Goal: Task Accomplishment & Management: Complete application form

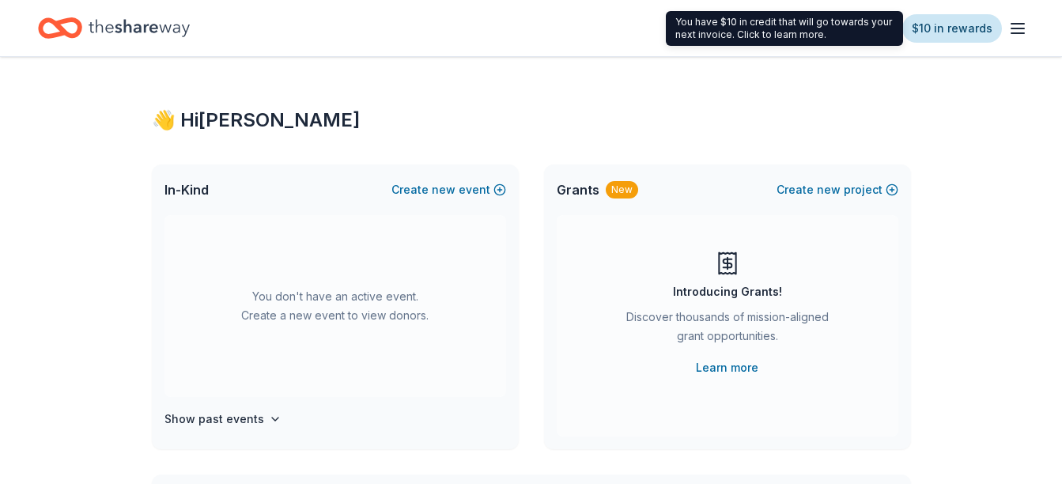
click at [966, 33] on link "$10 in rewards" at bounding box center [952, 28] width 100 height 28
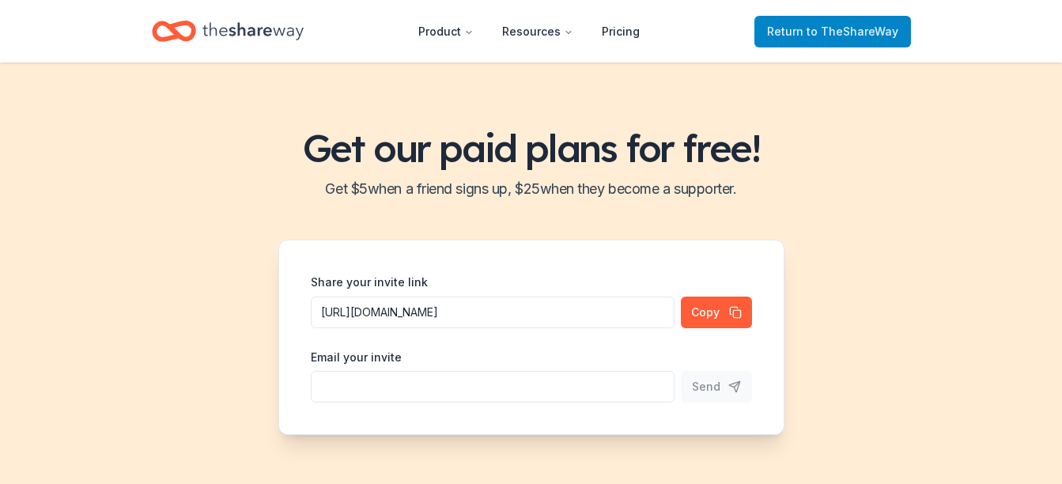
click at [792, 34] on span "Return to TheShareWay" at bounding box center [832, 31] width 131 height 19
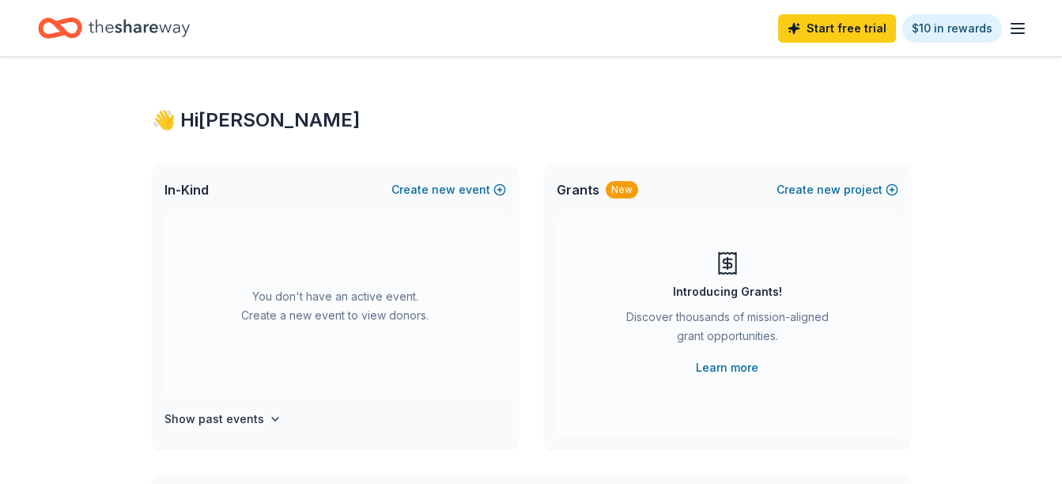
click at [1019, 28] on line "button" at bounding box center [1017, 28] width 13 height 0
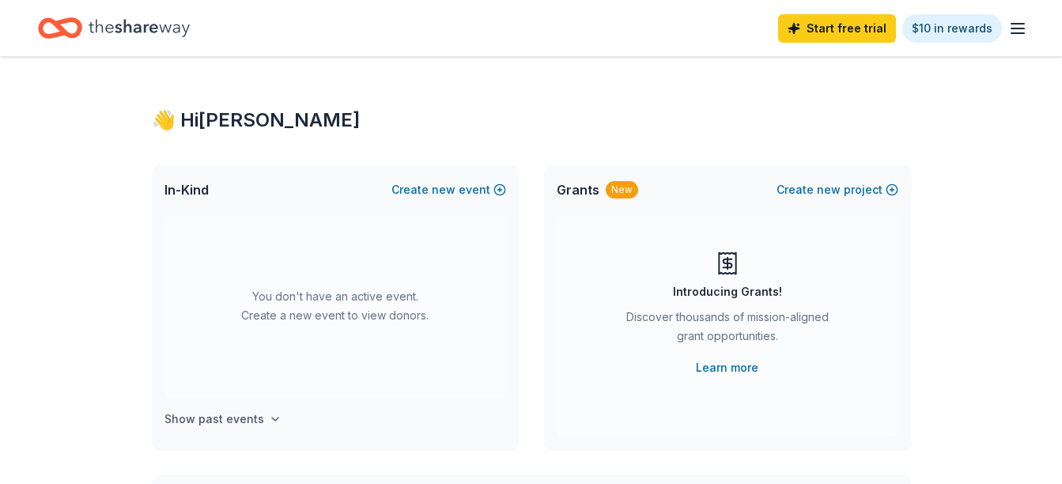
click at [269, 419] on icon "button" at bounding box center [275, 419] width 13 height 13
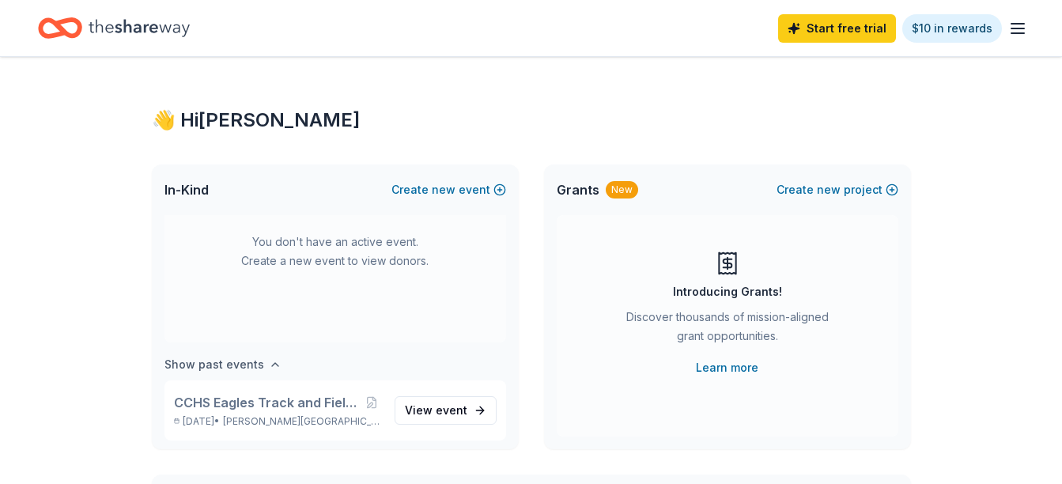
scroll to position [59, 0]
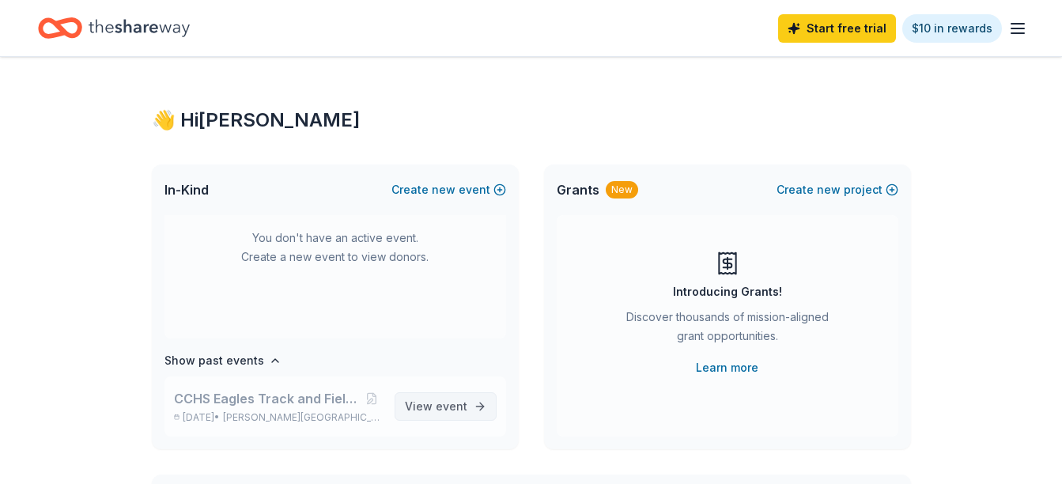
click at [459, 408] on link "View event" at bounding box center [446, 406] width 102 height 28
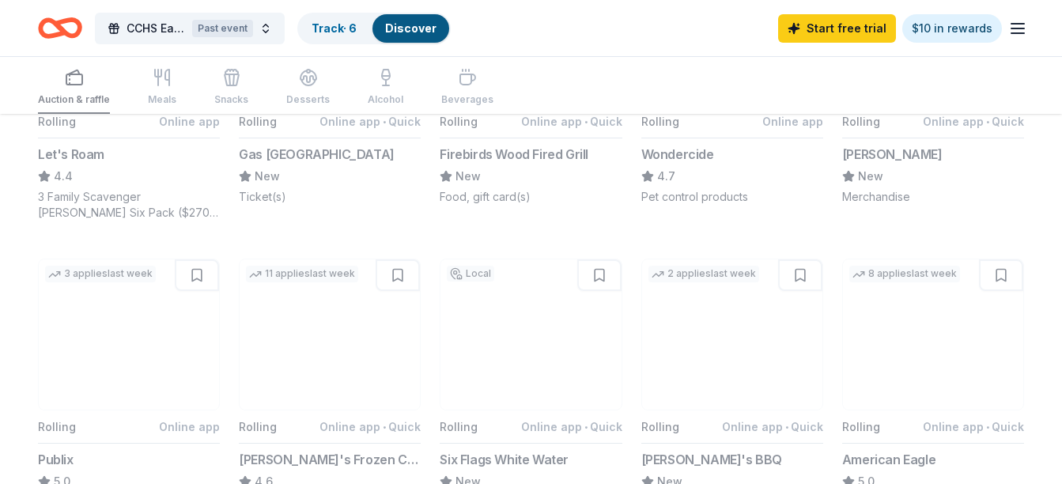
scroll to position [581, 0]
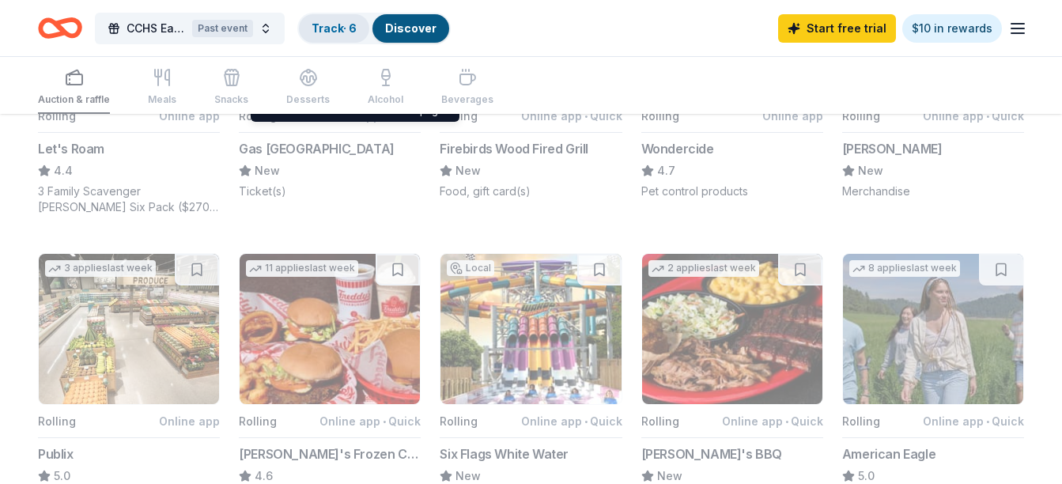
click at [338, 31] on link "Track · 6" at bounding box center [334, 27] width 45 height 13
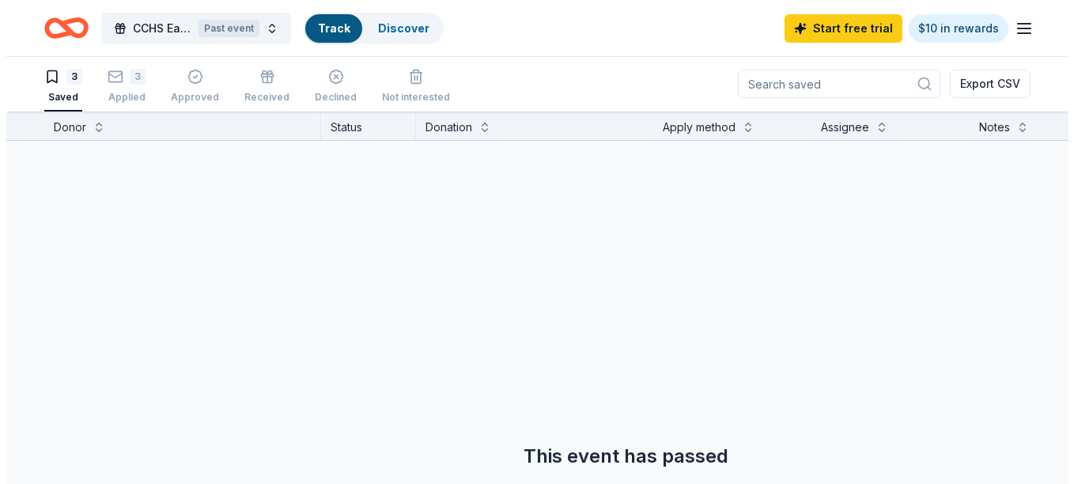
scroll to position [1, 0]
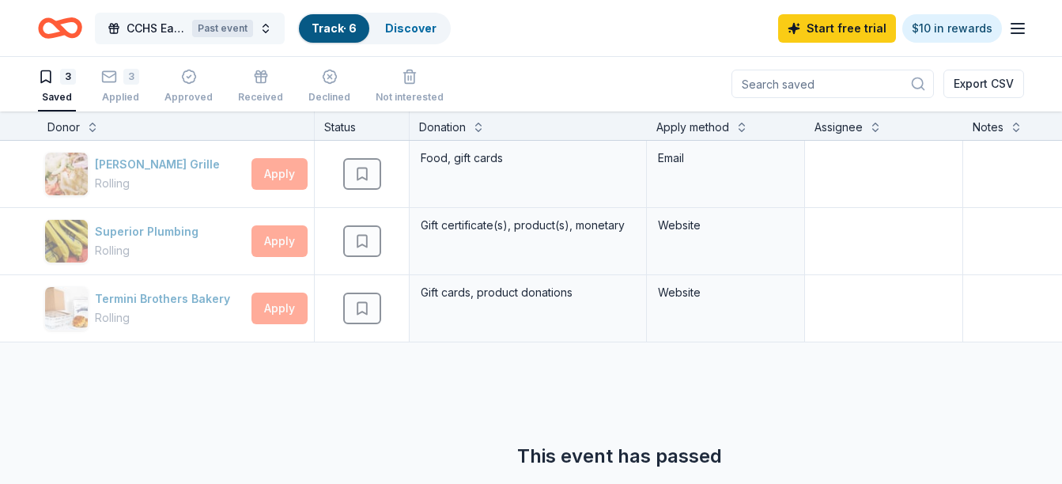
click at [263, 31] on button "CCHS Eagles Track and Field Summer Fundraiser Past event" at bounding box center [190, 29] width 190 height 32
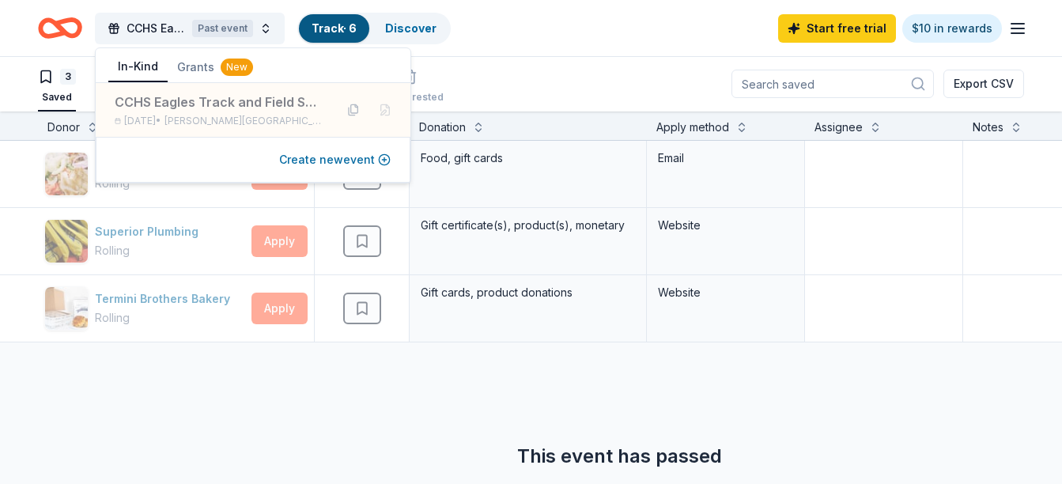
click at [376, 166] on button "Create new event" at bounding box center [335, 159] width 112 height 19
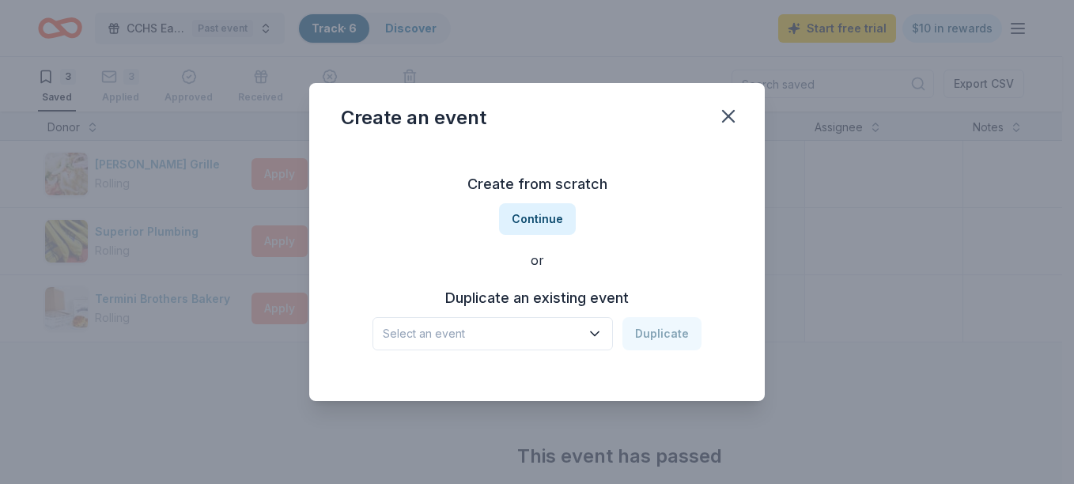
click at [453, 334] on span "Select an event" at bounding box center [482, 333] width 198 height 19
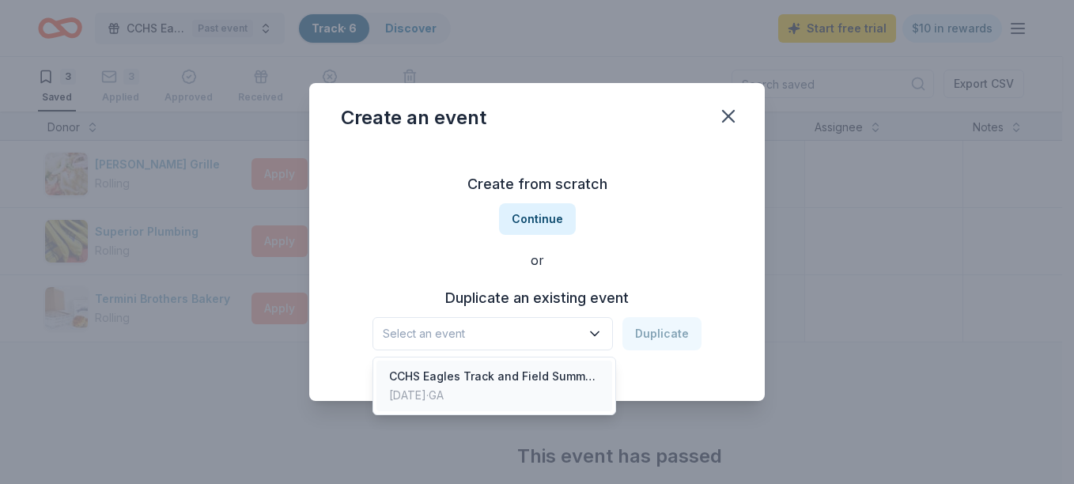
click at [455, 382] on div "CCHS Eagles Track and Field Summer Fundraiser" at bounding box center [494, 376] width 210 height 19
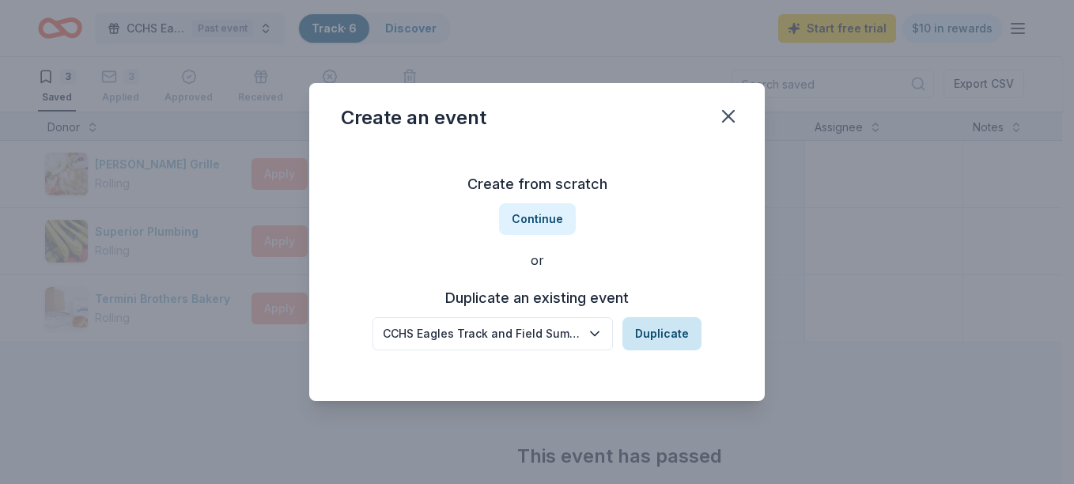
click at [661, 331] on button "Duplicate" at bounding box center [661, 333] width 79 height 33
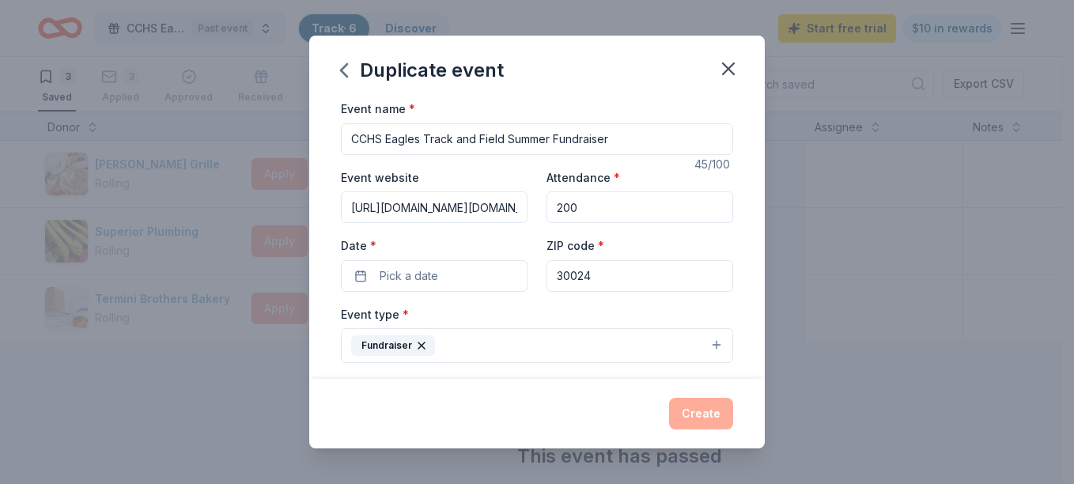
click at [534, 140] on input "CCHS Eagles Track and Field Summer Fundraiser" at bounding box center [537, 139] width 392 height 32
click at [369, 149] on input "CCHS Eagles Track and Field Fundraiser" at bounding box center [537, 139] width 392 height 32
click at [498, 281] on button "Pick a date" at bounding box center [434, 276] width 187 height 32
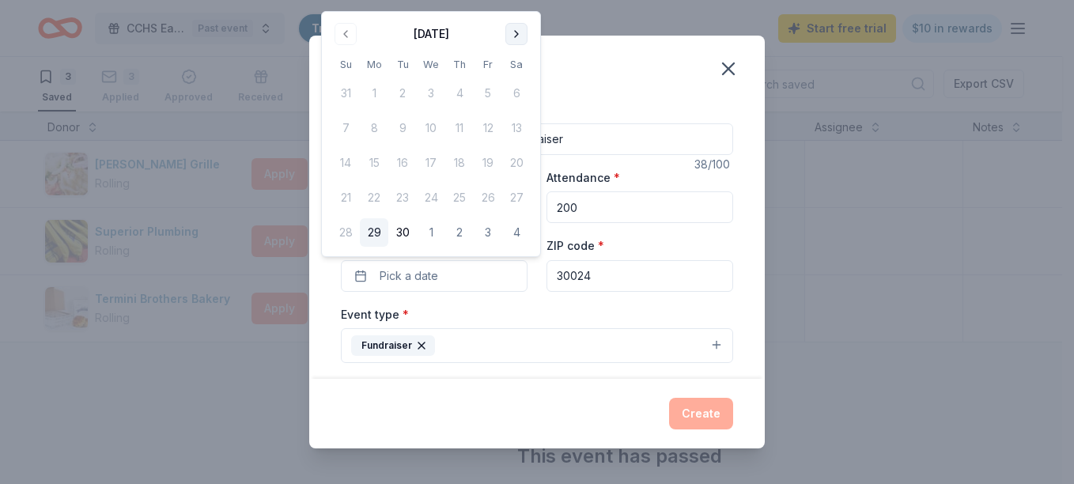
click at [516, 36] on button "Go to next month" at bounding box center [516, 34] width 22 height 22
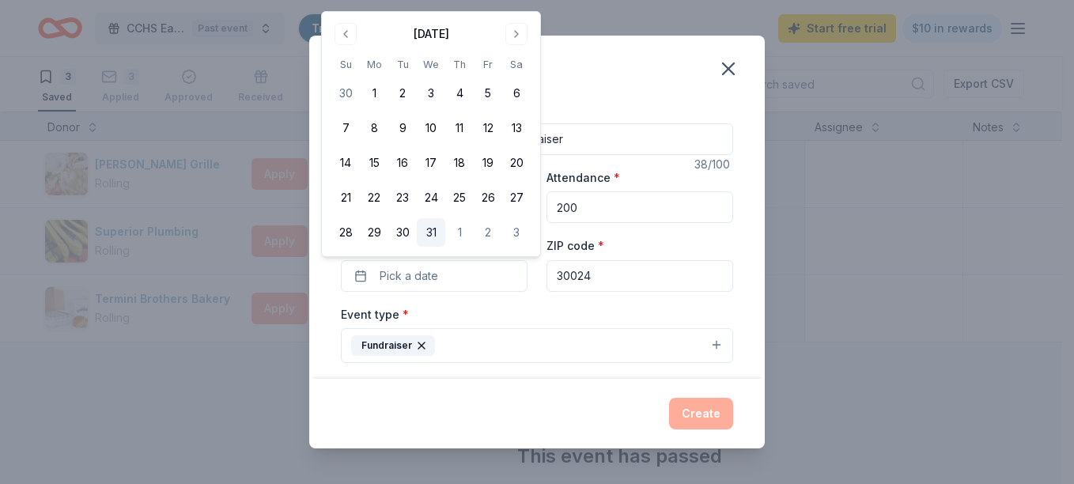
click at [431, 234] on button "31" at bounding box center [431, 232] width 28 height 28
click at [348, 35] on button "Go to previous month" at bounding box center [346, 34] width 22 height 22
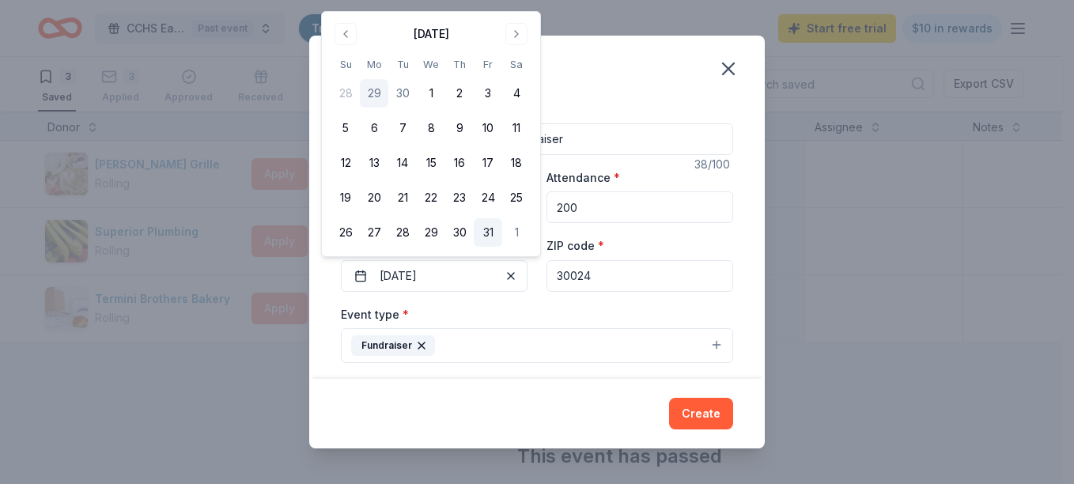
click at [491, 232] on button "31" at bounding box center [488, 232] width 28 height 28
click at [623, 137] on input "CHHS Eagles Track and Field Fundraiser" at bounding box center [537, 139] width 392 height 32
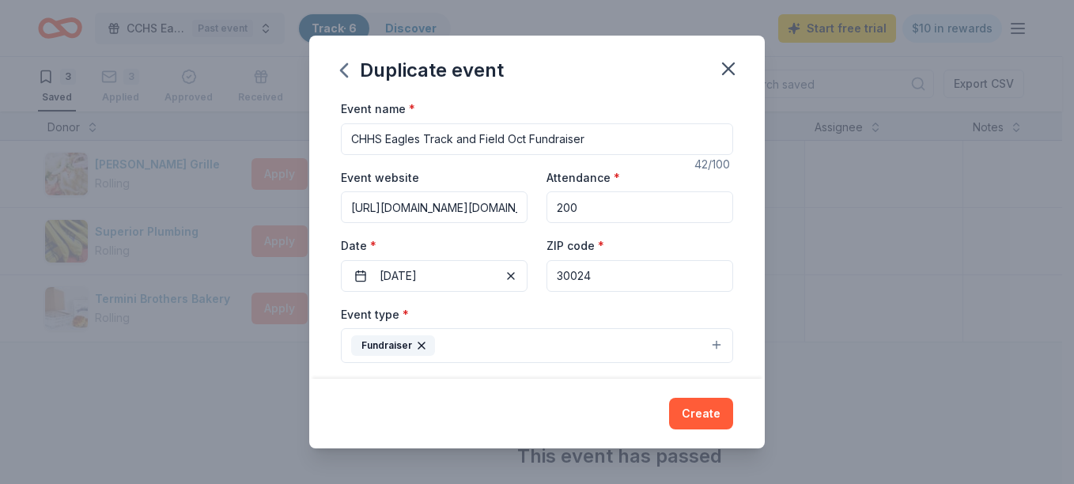
type input "CHHS Eagles Track and Field Oct Fundraiser"
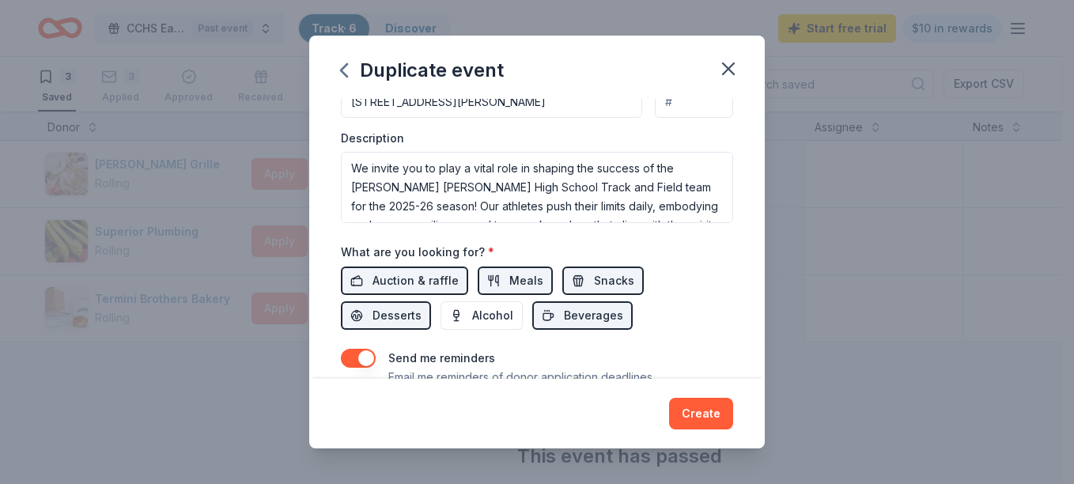
scroll to position [421, 0]
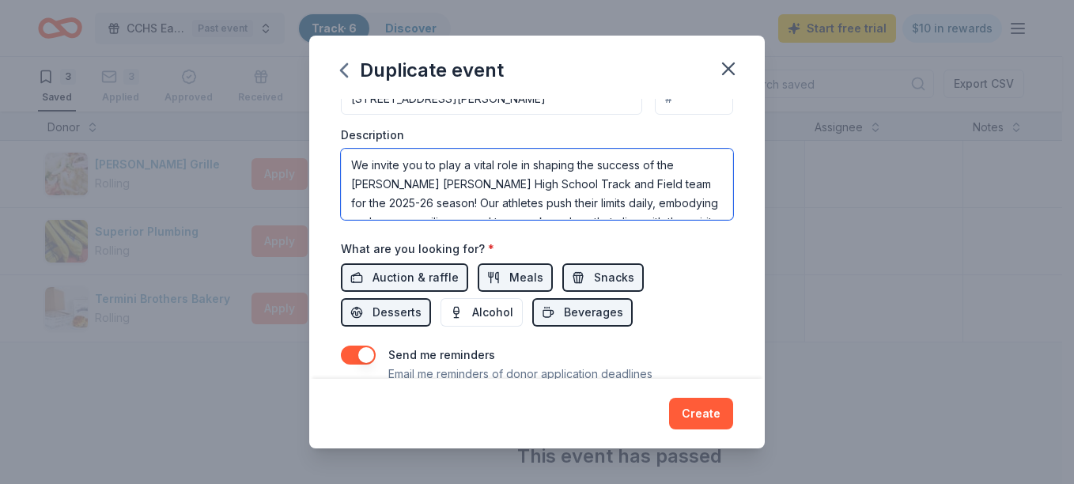
click at [657, 180] on textarea "We invite you to play a vital role in shaping the success of the Collins Hill H…" at bounding box center [537, 184] width 392 height 71
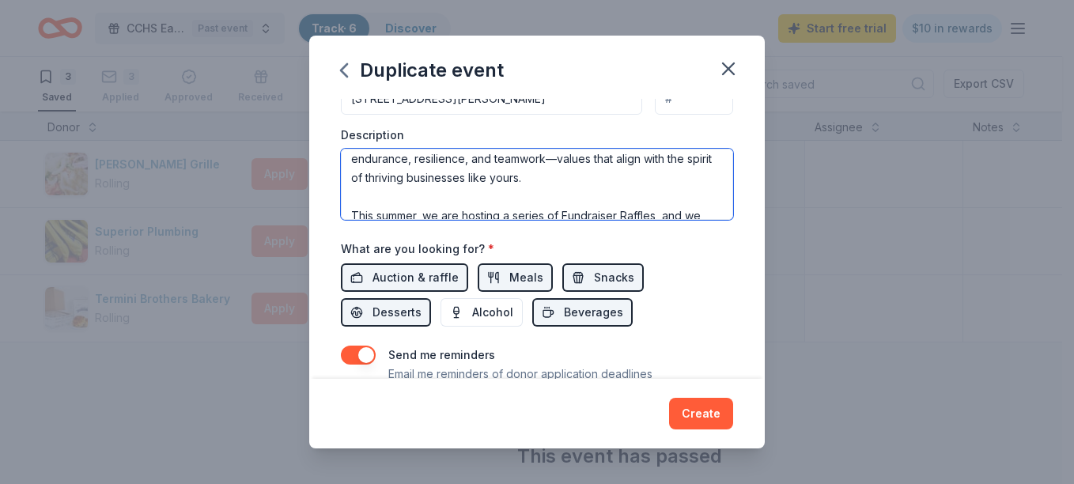
scroll to position [95, 0]
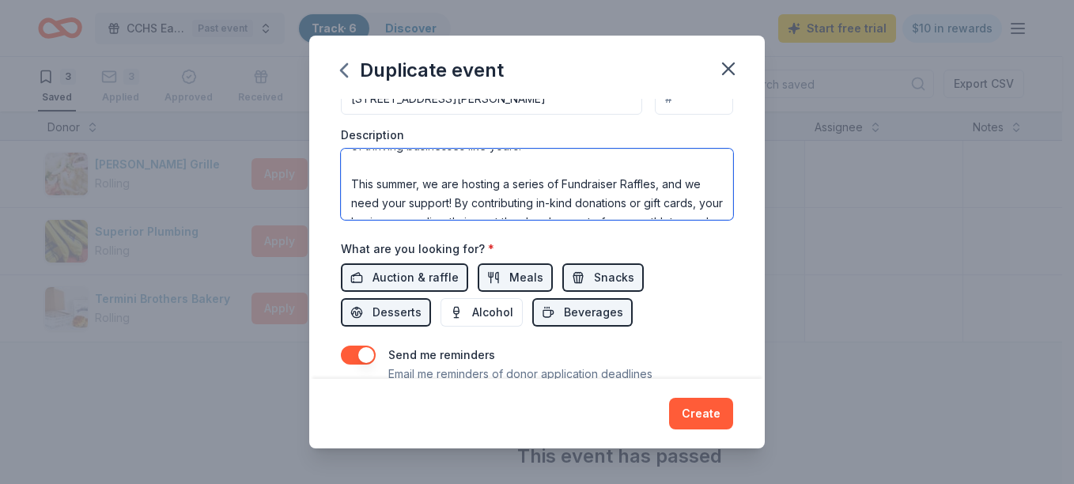
click at [398, 187] on textarea "We invite you to play a vital role in shaping the success of the Collins Hill H…" at bounding box center [537, 184] width 392 height 71
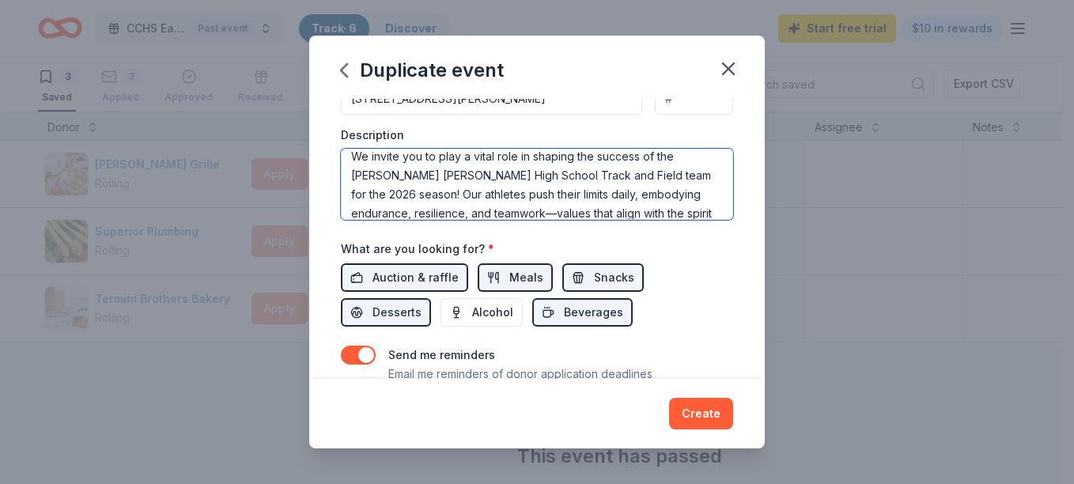
scroll to position [0, 0]
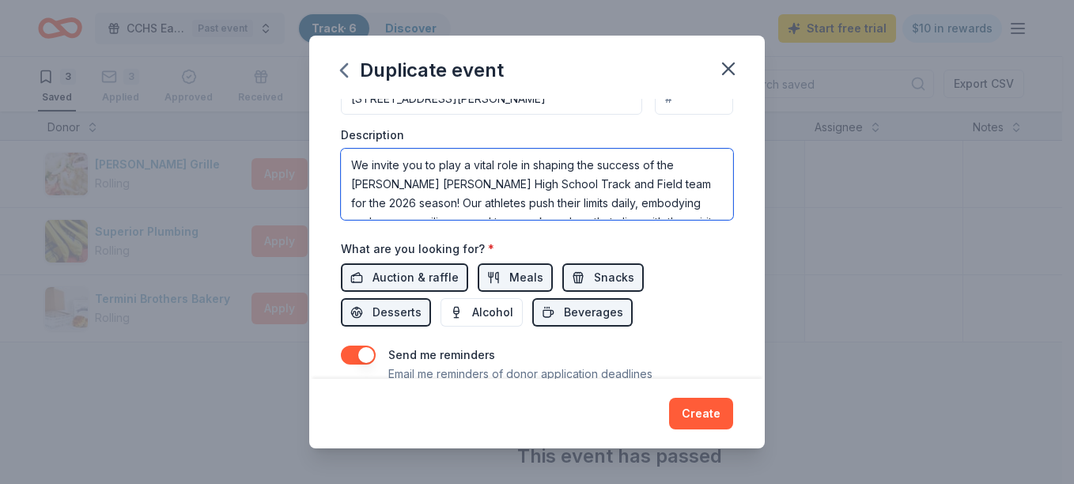
type textarea "We invite you to play a vital role in shaping the success of the [PERSON_NAME] …"
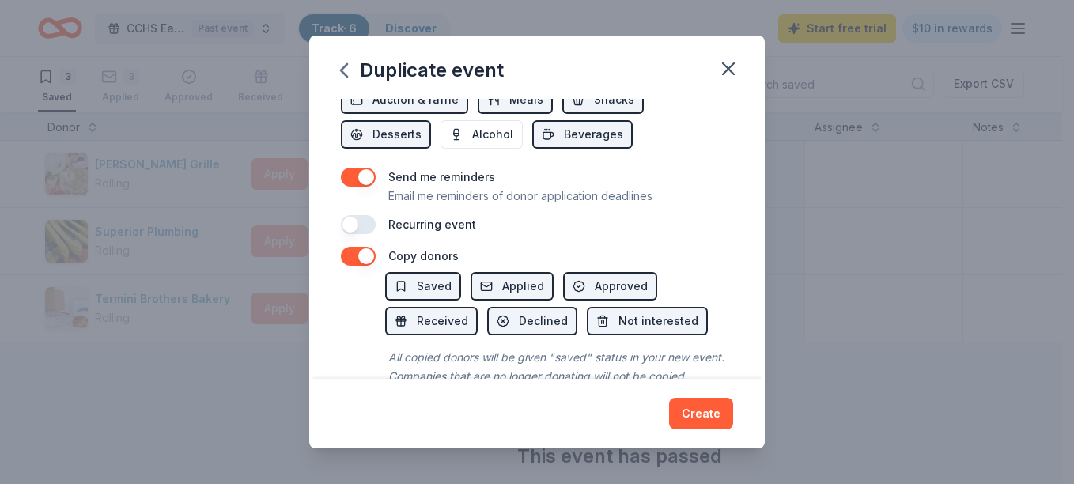
scroll to position [602, 0]
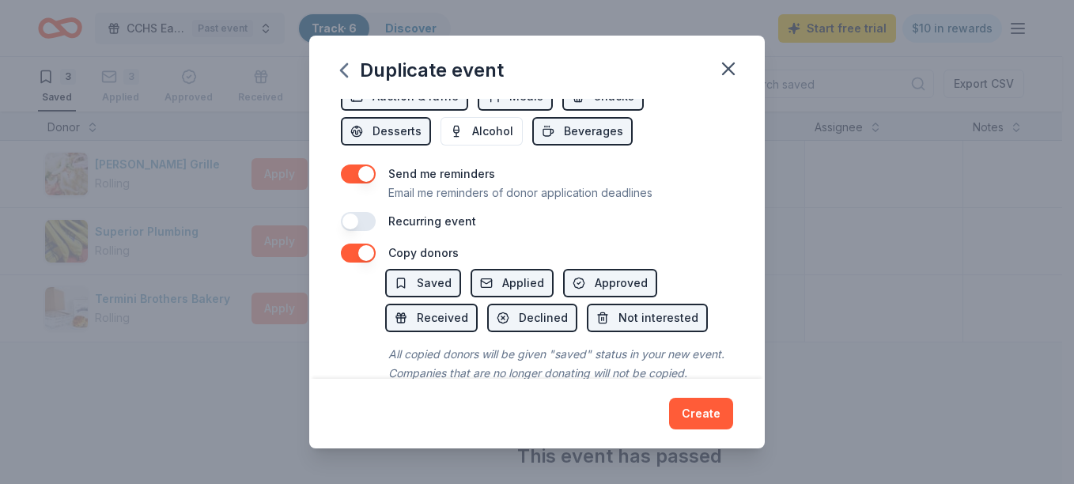
click at [365, 222] on button "button" at bounding box center [358, 221] width 35 height 19
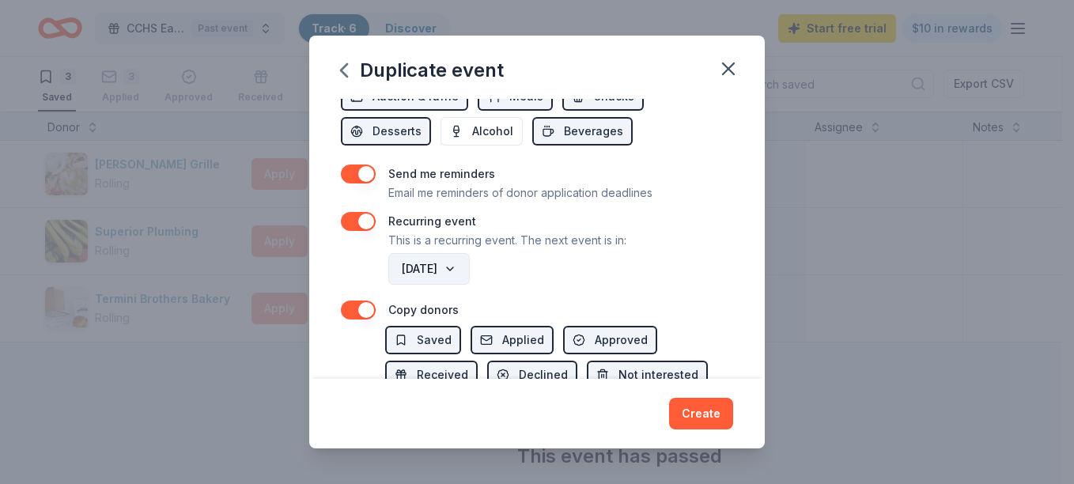
click at [470, 273] on button "October 2026" at bounding box center [428, 269] width 81 height 32
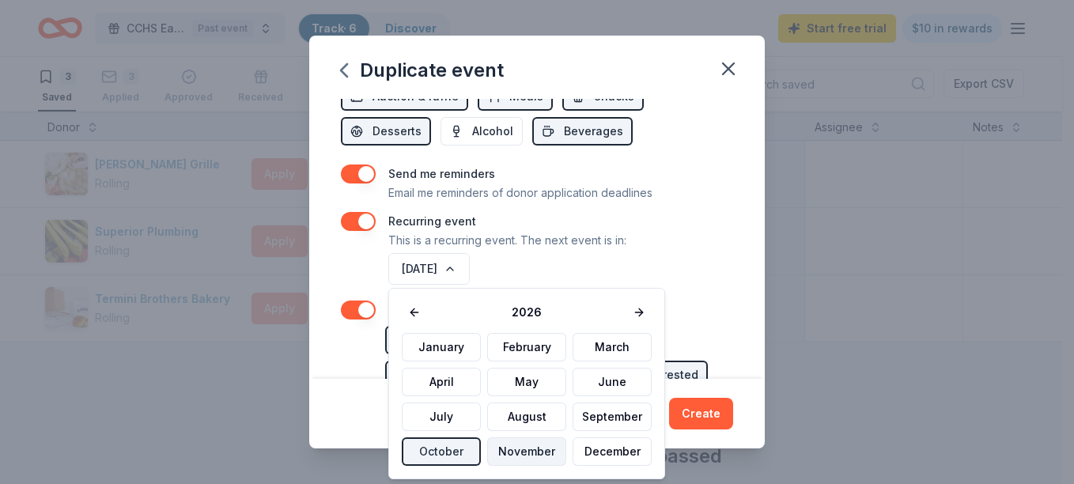
click at [535, 456] on button "November" at bounding box center [526, 451] width 79 height 28
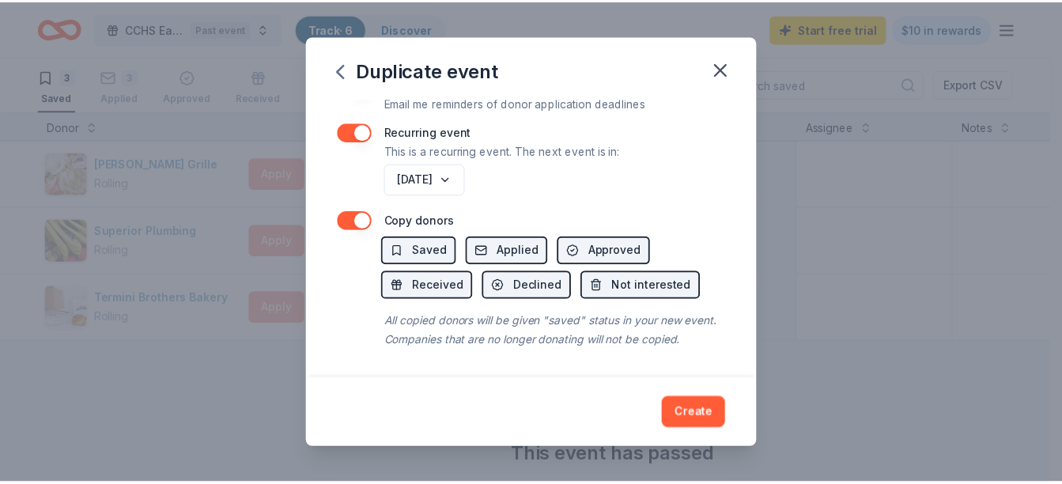
scroll to position [710, 0]
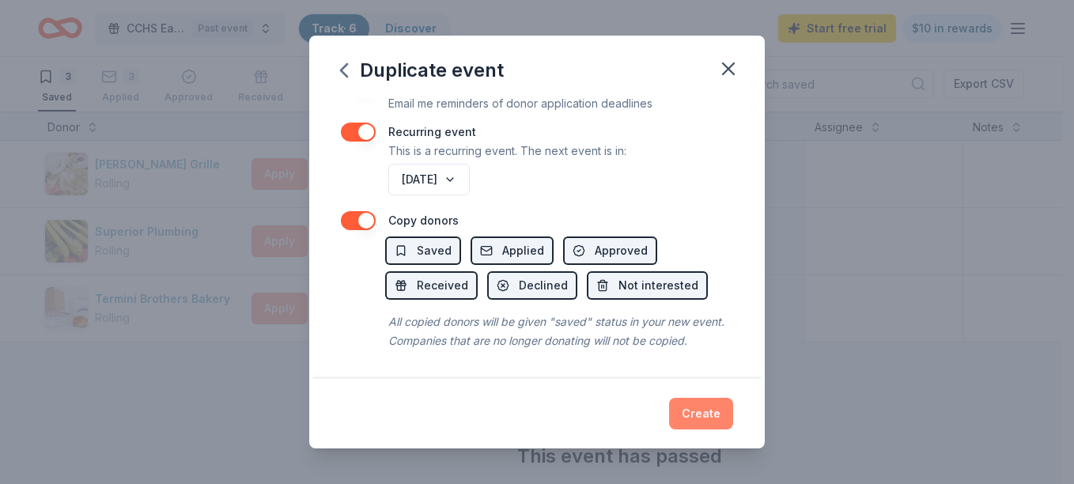
click at [707, 412] on button "Create" at bounding box center [701, 414] width 64 height 32
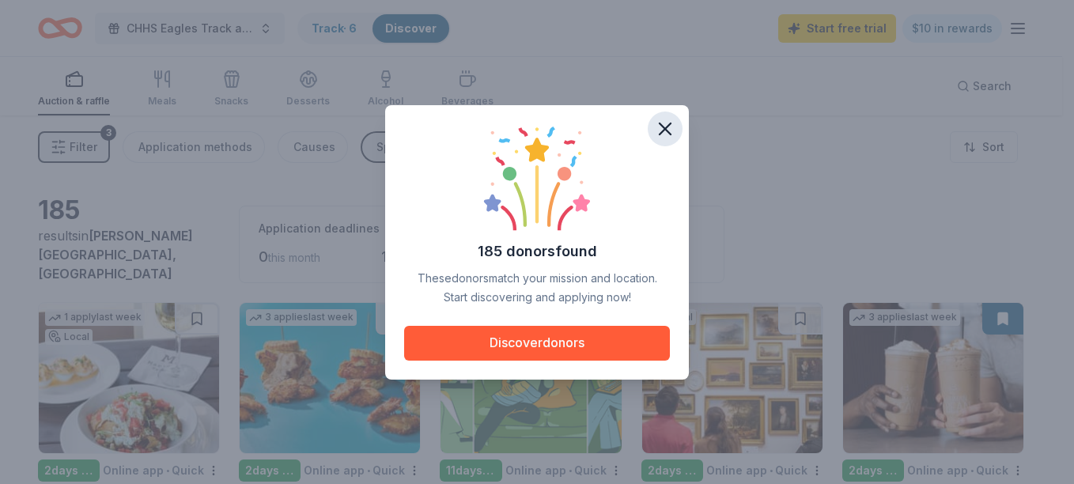
click at [663, 129] on icon "button" at bounding box center [665, 128] width 11 height 11
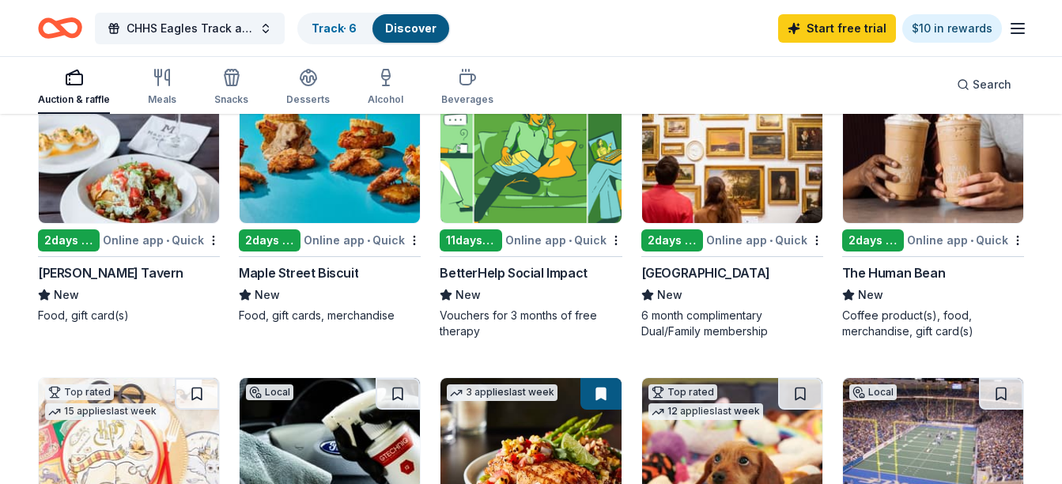
scroll to position [233, 0]
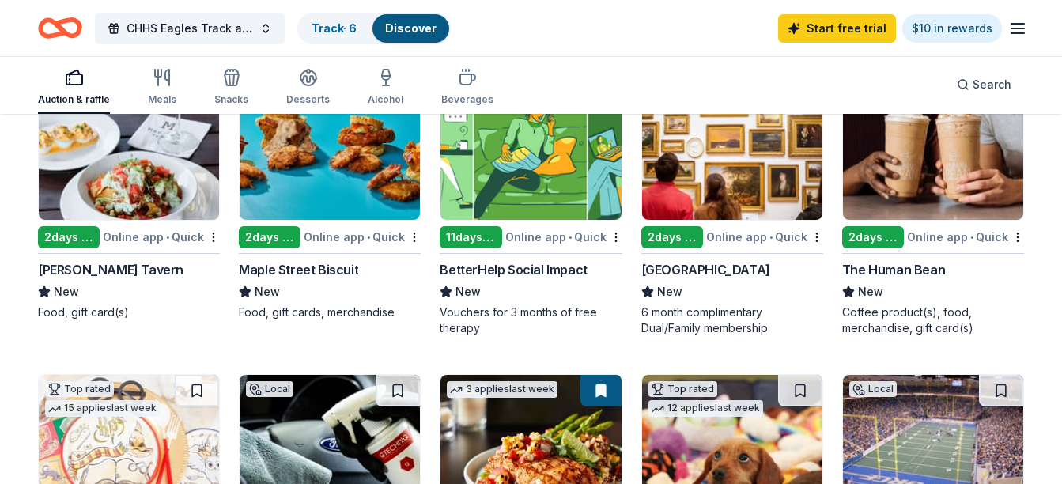
click at [351, 178] on img at bounding box center [330, 145] width 180 height 150
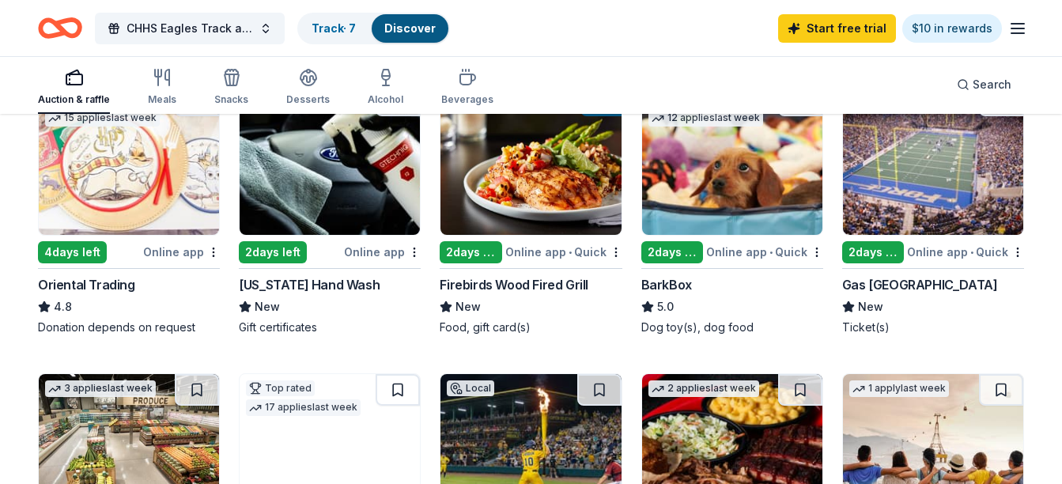
scroll to position [520, 0]
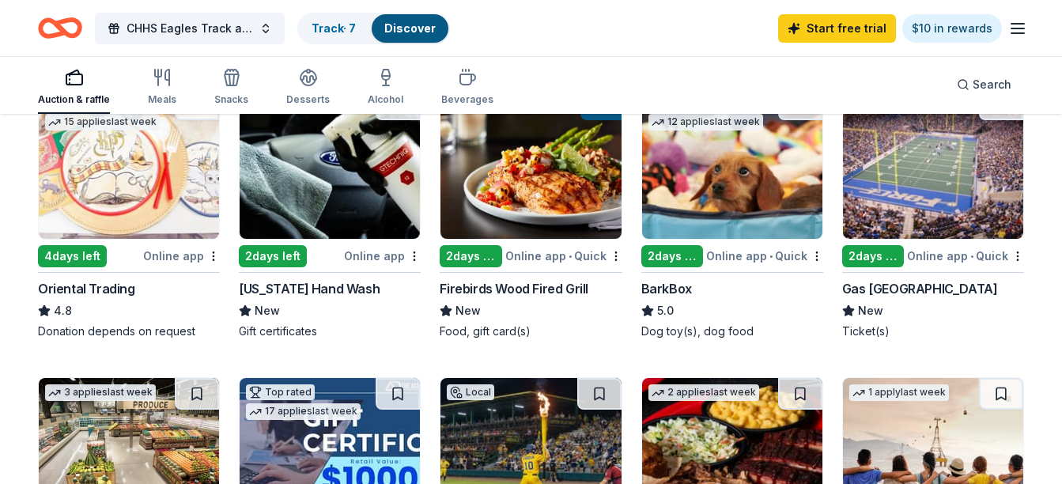
click at [955, 193] on img at bounding box center [933, 164] width 180 height 150
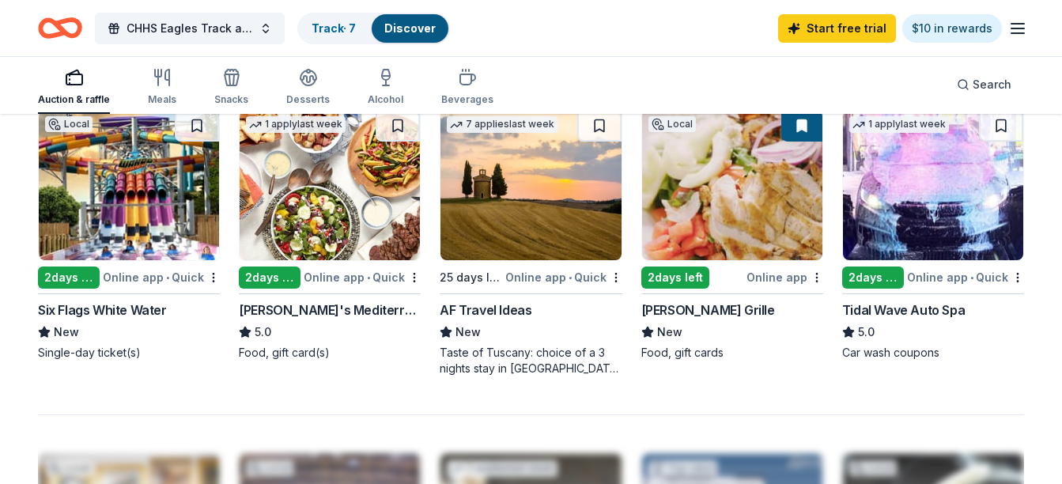
scroll to position [1115, 0]
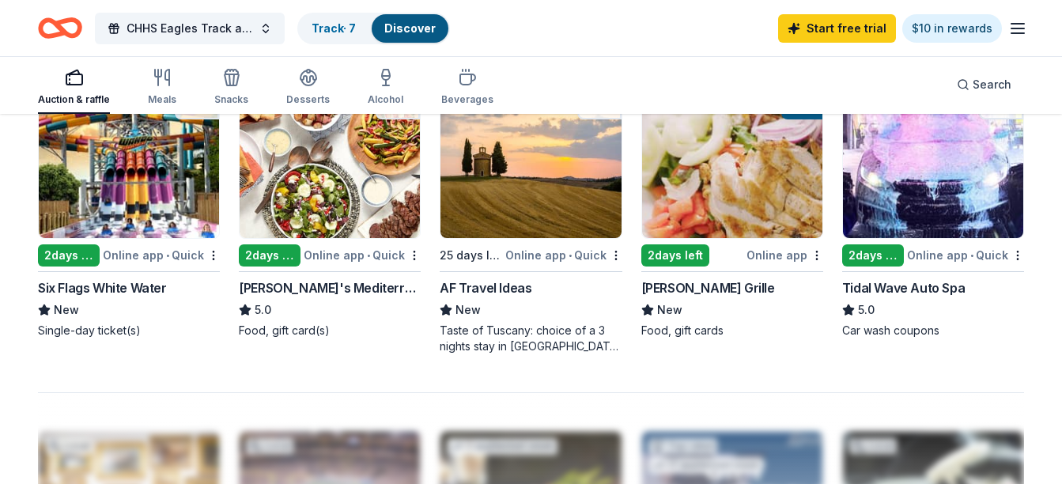
click at [962, 203] on img at bounding box center [933, 163] width 180 height 150
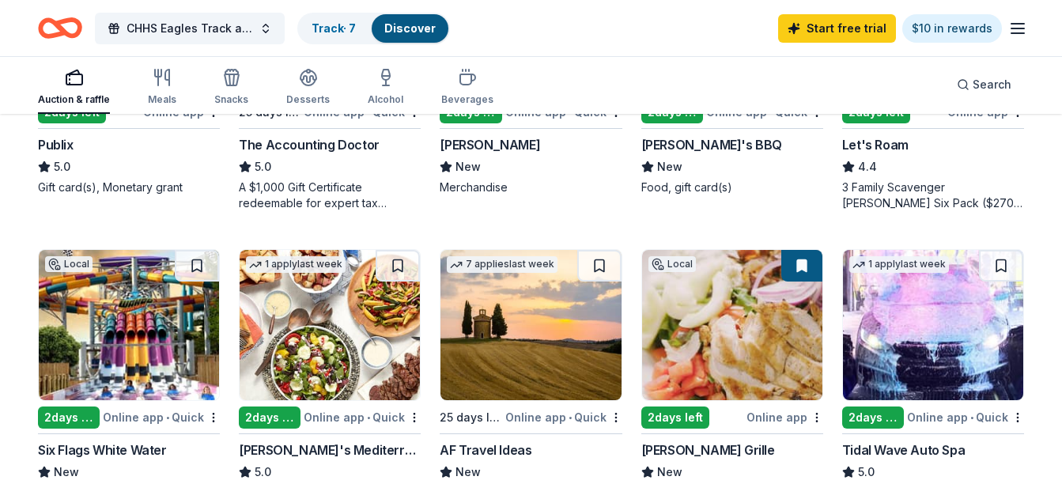
scroll to position [935, 0]
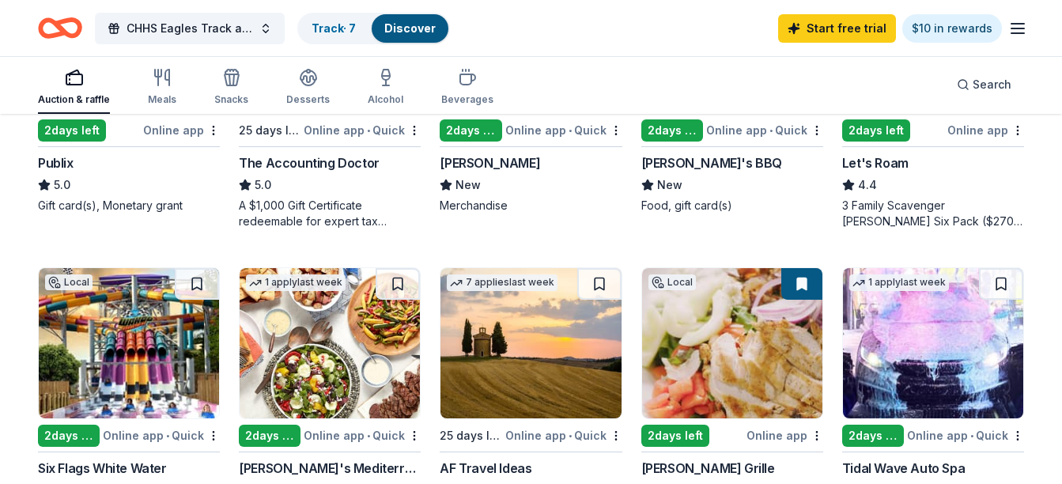
click at [178, 355] on img at bounding box center [129, 343] width 180 height 150
click at [244, 28] on span "CHHS Eagles Track and Field Oct Fundraiser" at bounding box center [190, 28] width 127 height 19
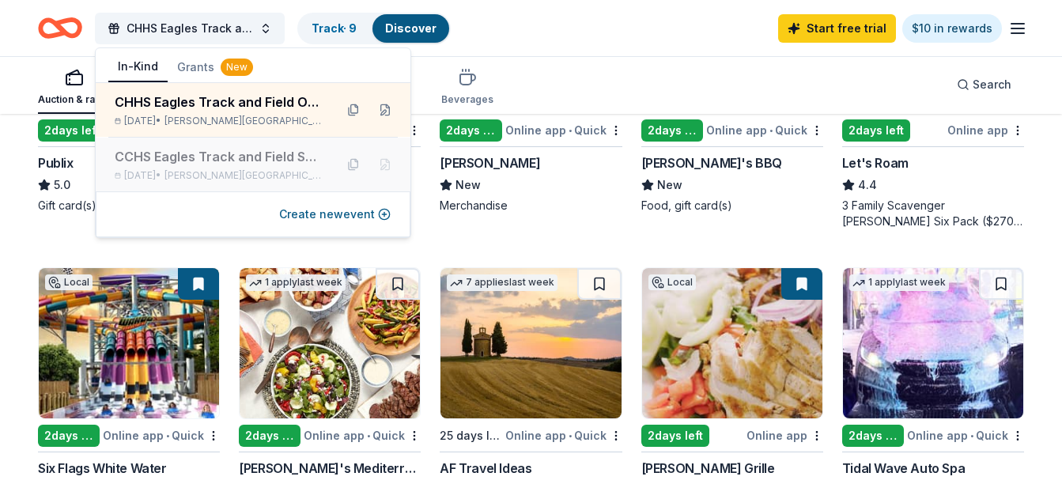
click at [241, 161] on div "CCHS Eagles Track and Field Summer Fundraiser" at bounding box center [218, 156] width 207 height 19
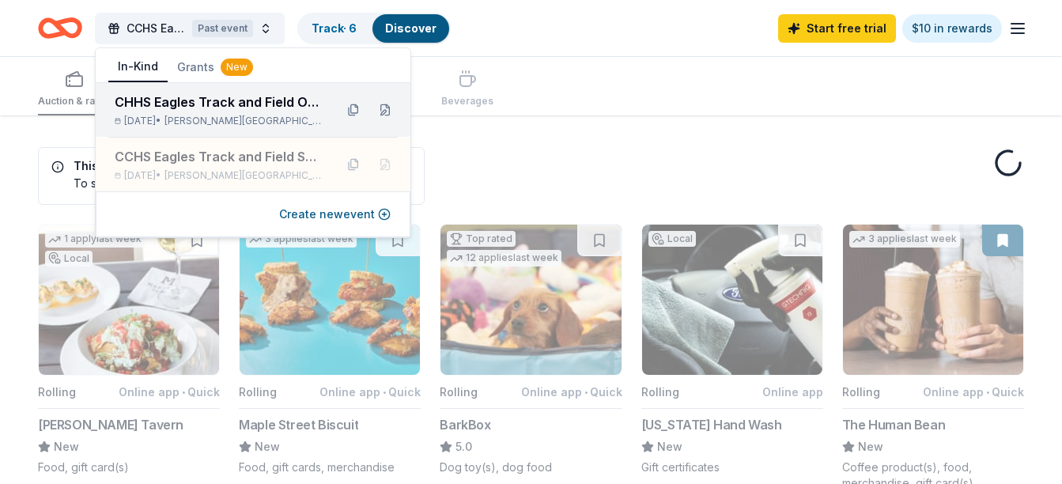
click at [233, 108] on div "CHHS Eagles Track and Field Oct Fundraiser" at bounding box center [218, 102] width 207 height 19
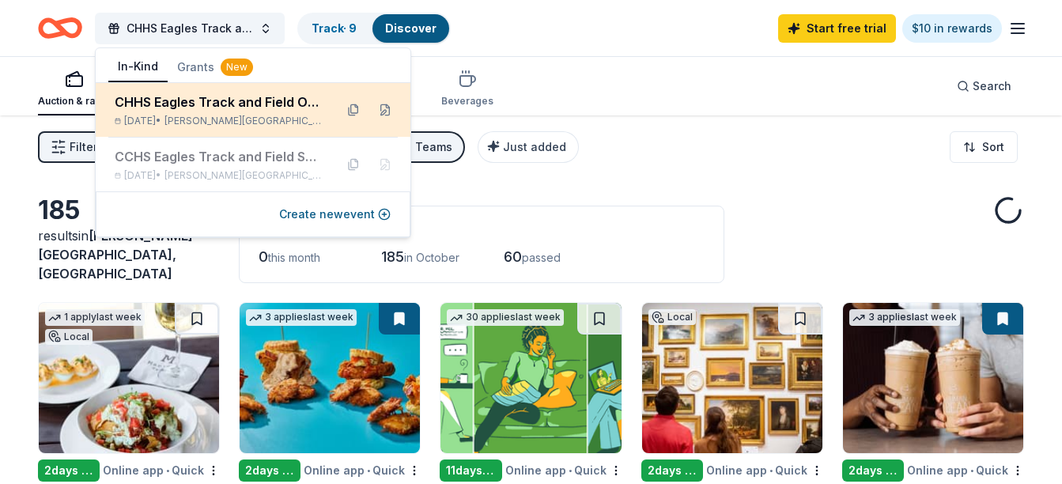
click at [233, 112] on div "CHHS Eagles Track and Field Oct Fundraiser Oct 31, 2025 • Johns Creek, GA" at bounding box center [218, 110] width 207 height 35
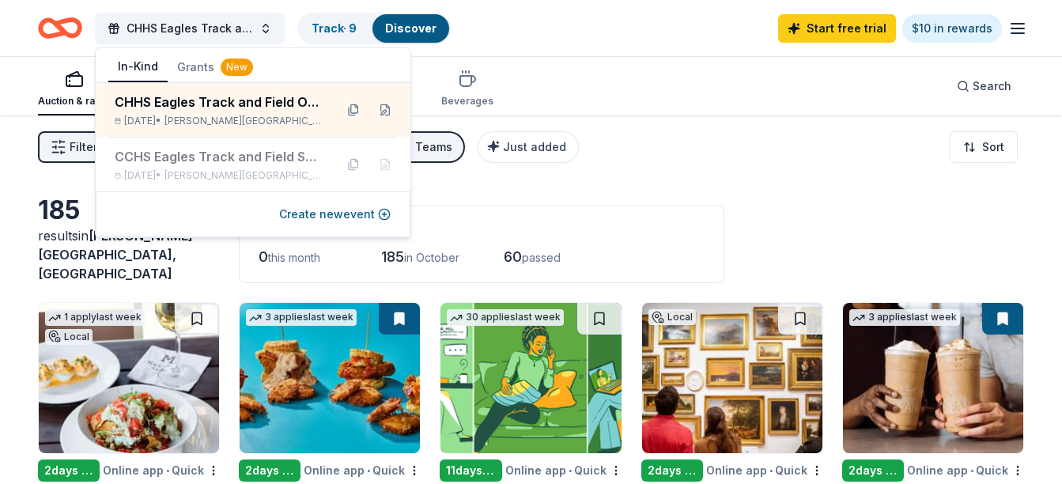
click at [676, 33] on div "CHHS Eagles Track and Field Oct Fundraiser Track · 9 Discover Start free trial …" at bounding box center [531, 27] width 986 height 37
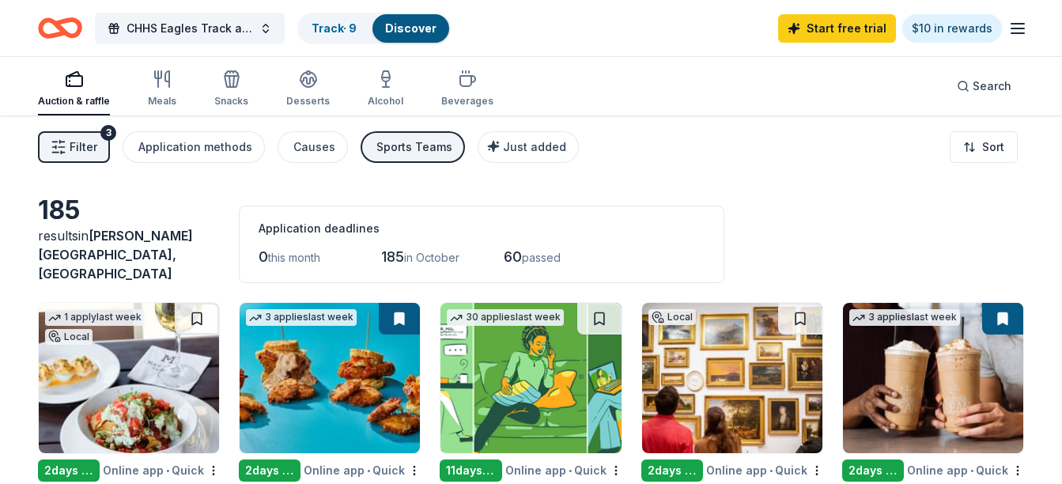
click at [423, 21] on link "Discover" at bounding box center [410, 27] width 51 height 13
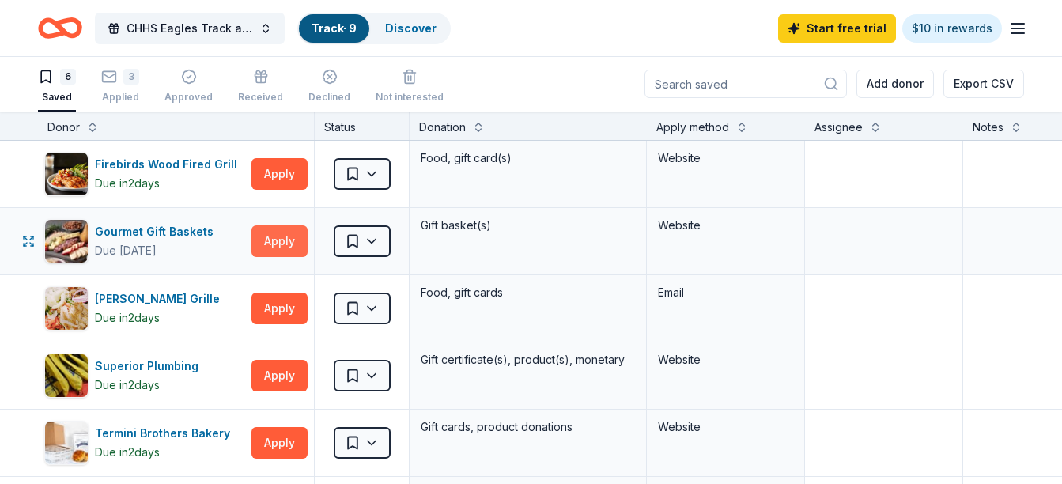
click at [290, 240] on button "Apply" at bounding box center [279, 241] width 56 height 32
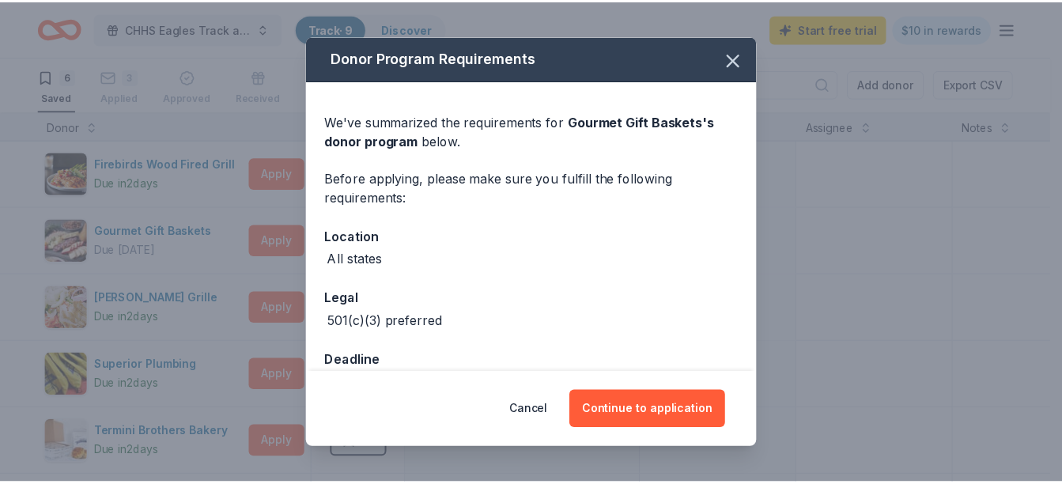
scroll to position [43, 0]
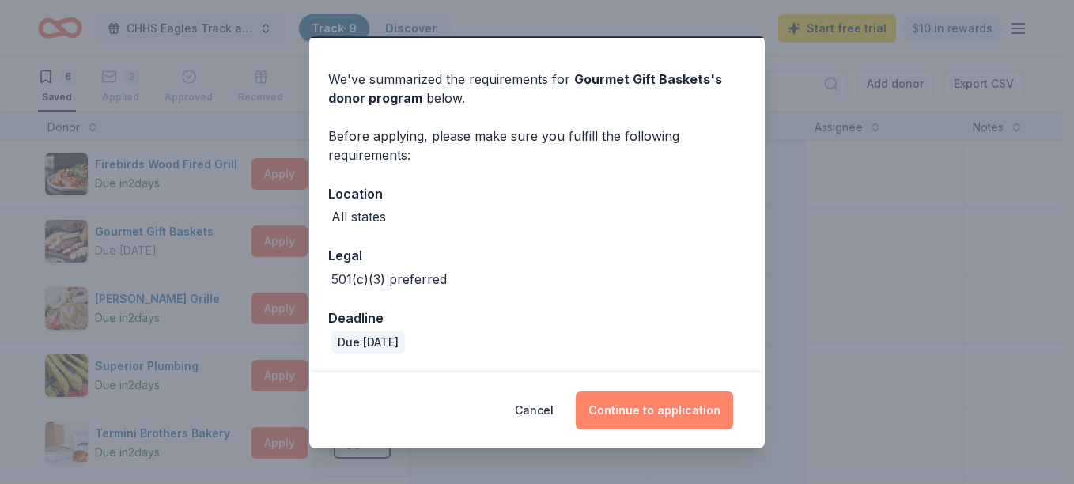
click at [659, 418] on button "Continue to application" at bounding box center [654, 410] width 157 height 38
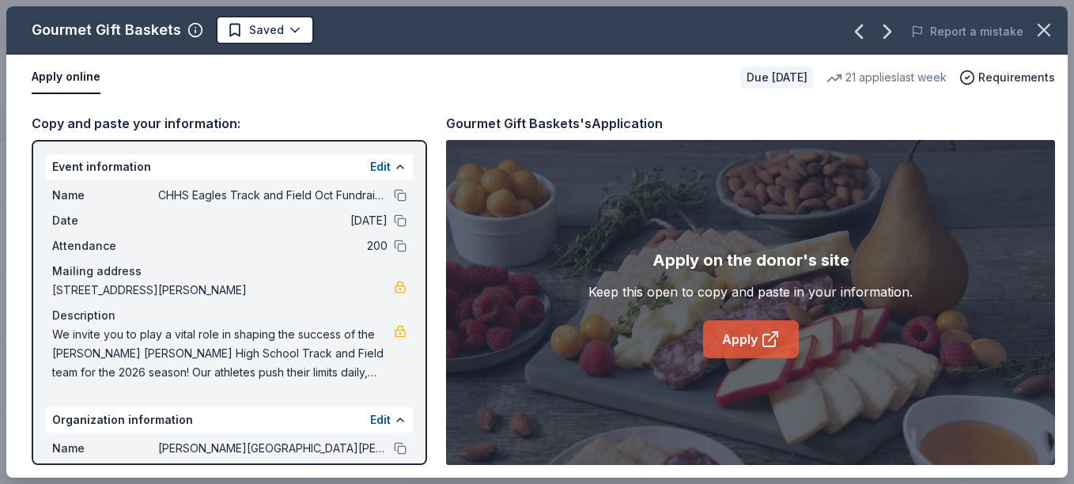
click at [746, 333] on link "Apply" at bounding box center [751, 339] width 96 height 38
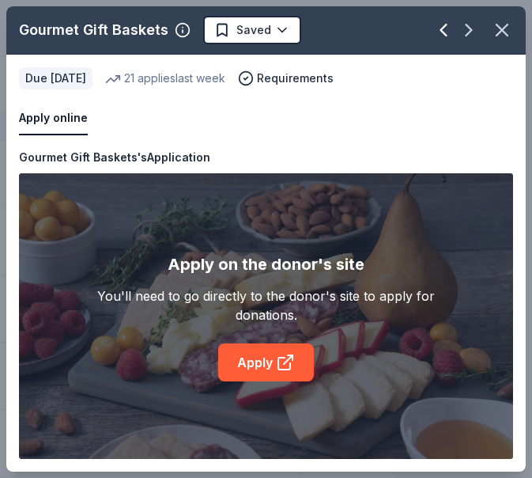
click at [437, 32] on icon "button" at bounding box center [444, 30] width 22 height 22
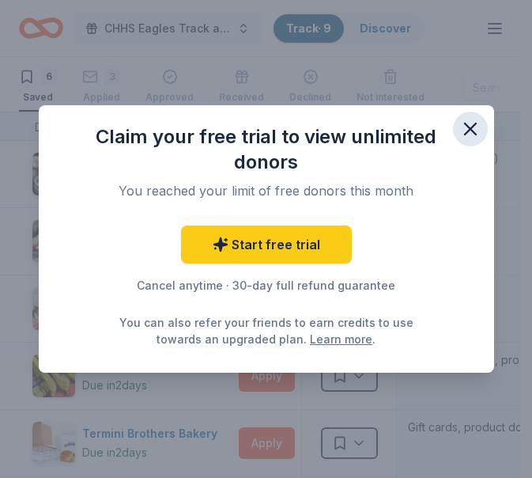
click at [470, 129] on icon "button" at bounding box center [470, 128] width 11 height 11
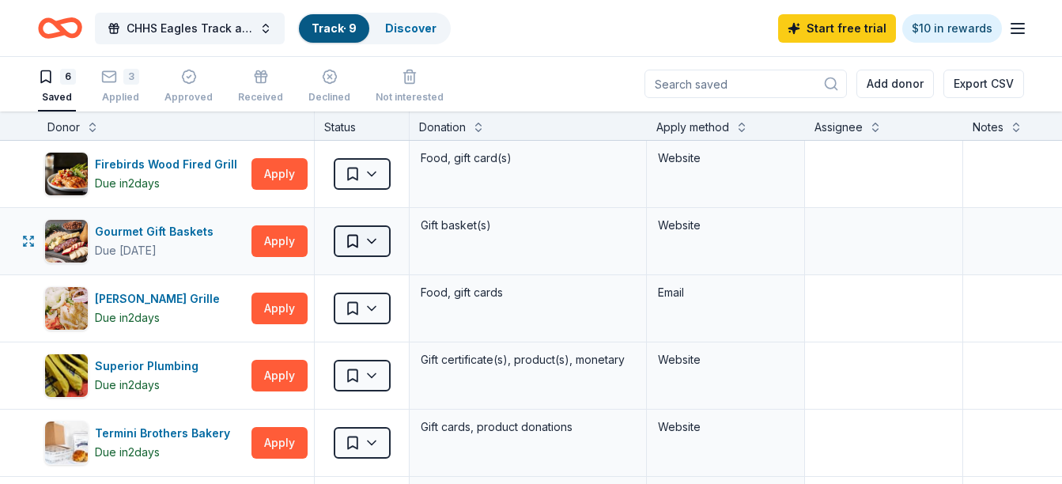
click at [369, 239] on html "CHHS Eagles Track and Field Oct Fundraiser Track · 9 Discover Start free trial …" at bounding box center [531, 241] width 1062 height 484
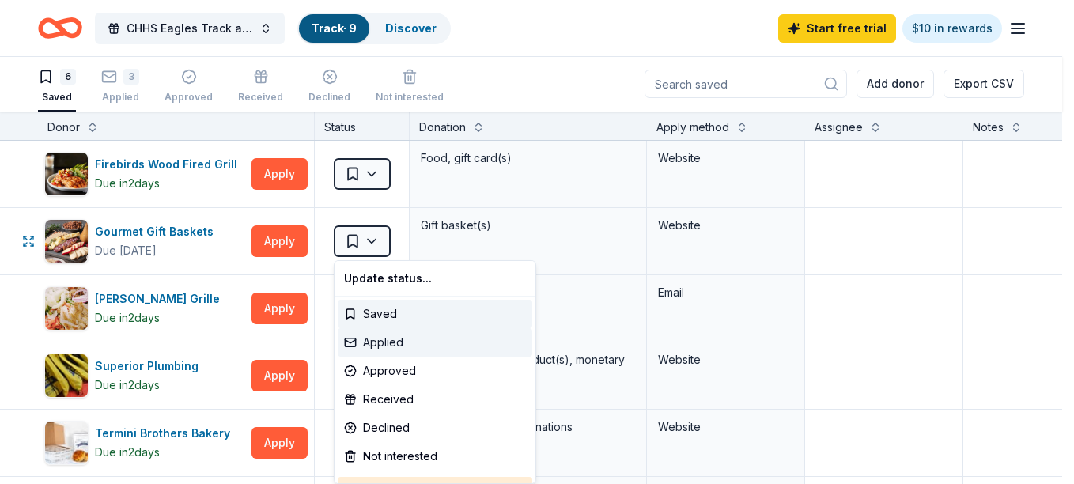
click at [376, 346] on div "Applied" at bounding box center [435, 342] width 195 height 28
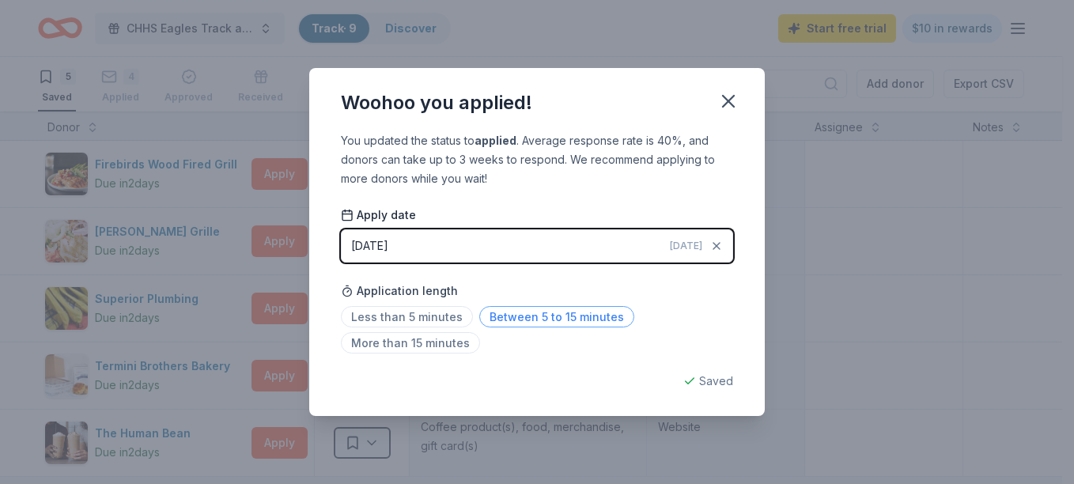
click at [535, 316] on span "Between 5 to 15 minutes" at bounding box center [556, 316] width 155 height 21
click at [725, 101] on icon "button" at bounding box center [728, 101] width 22 height 22
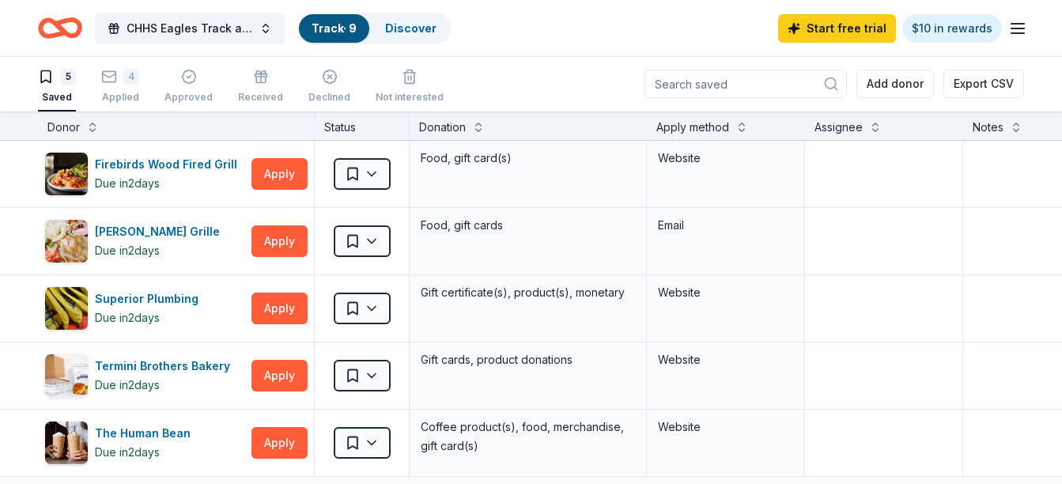
click at [54, 99] on div "Saved" at bounding box center [57, 97] width 38 height 13
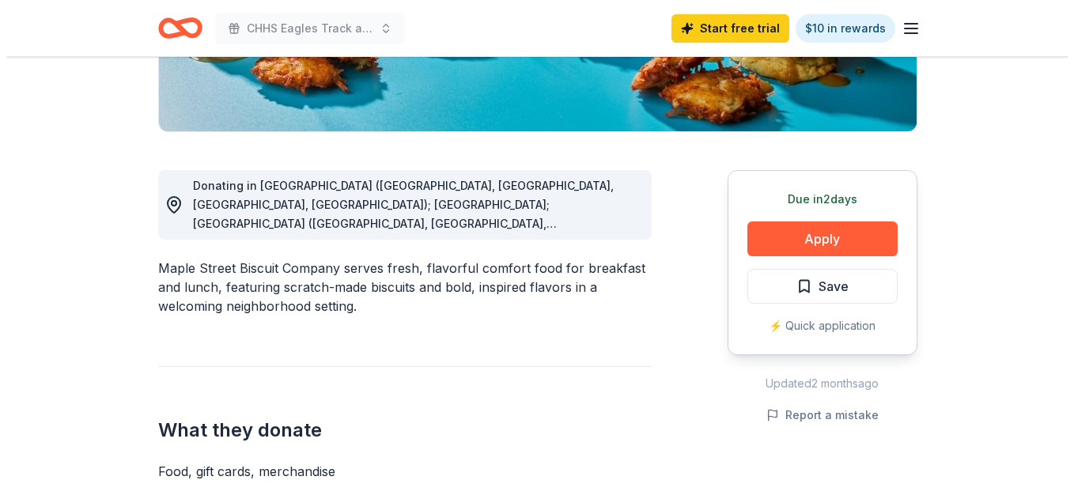
scroll to position [481, 0]
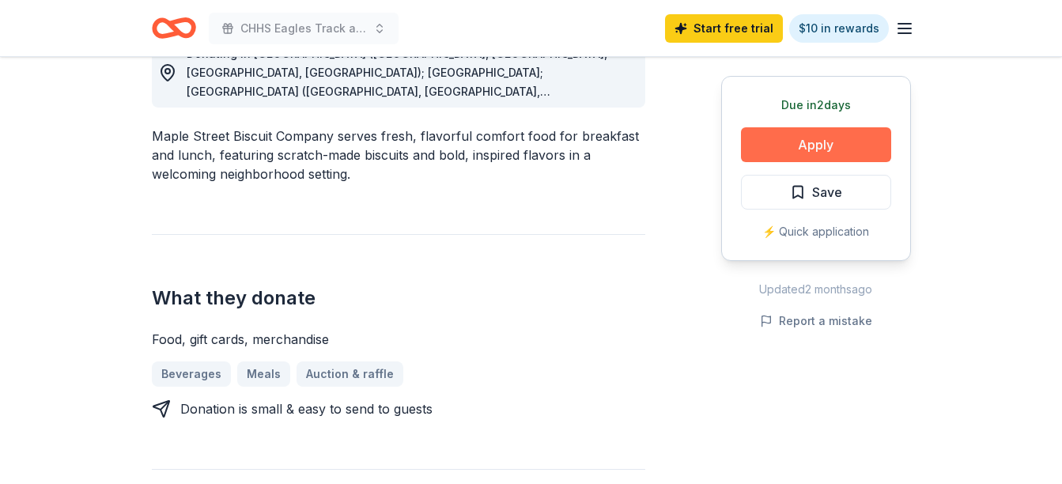
click at [844, 146] on button "Apply" at bounding box center [816, 144] width 150 height 35
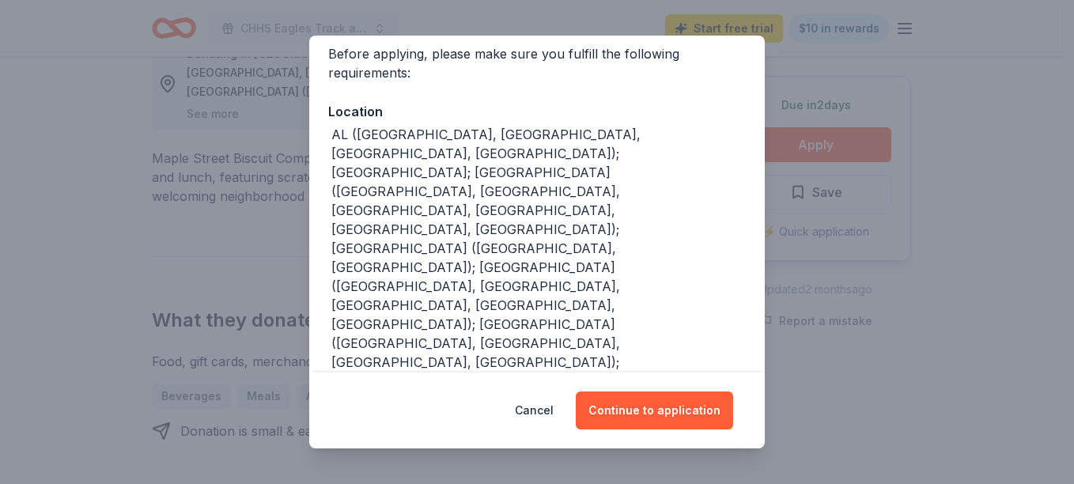
scroll to position [136, 0]
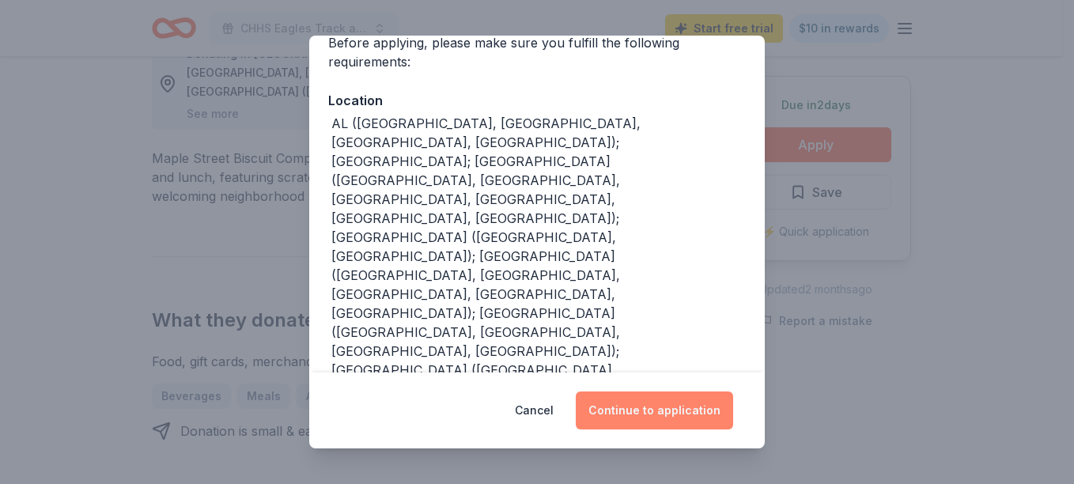
click at [692, 421] on button "Continue to application" at bounding box center [654, 410] width 157 height 38
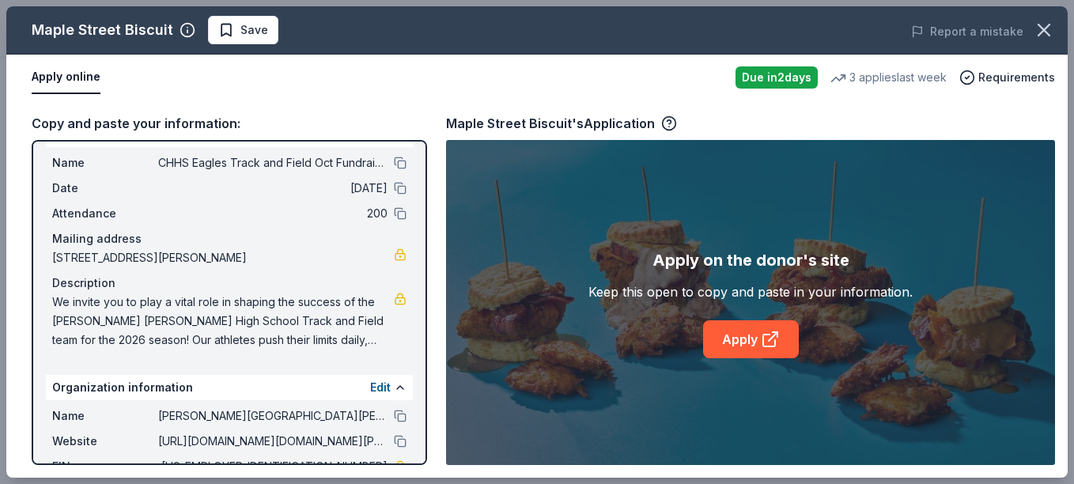
scroll to position [13, 0]
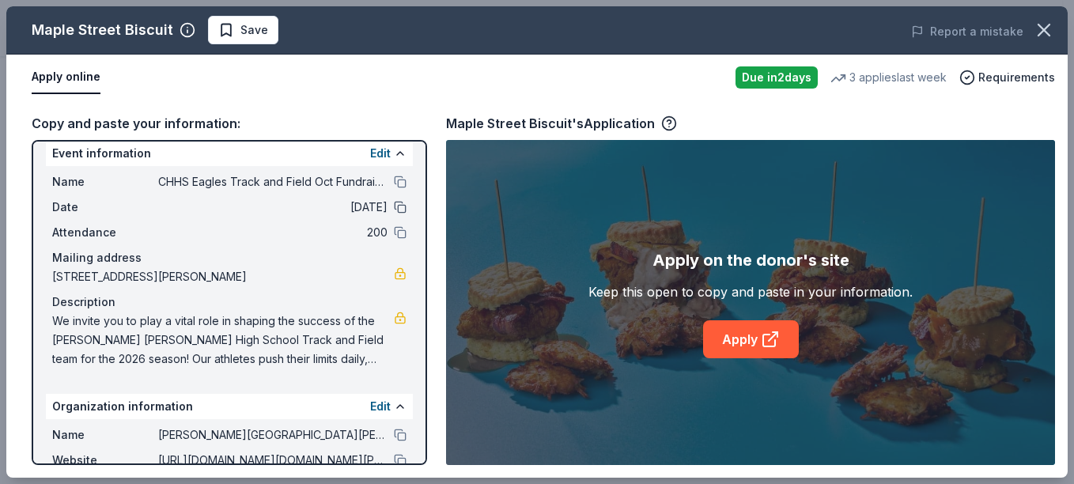
click at [394, 206] on button at bounding box center [400, 207] width 13 height 13
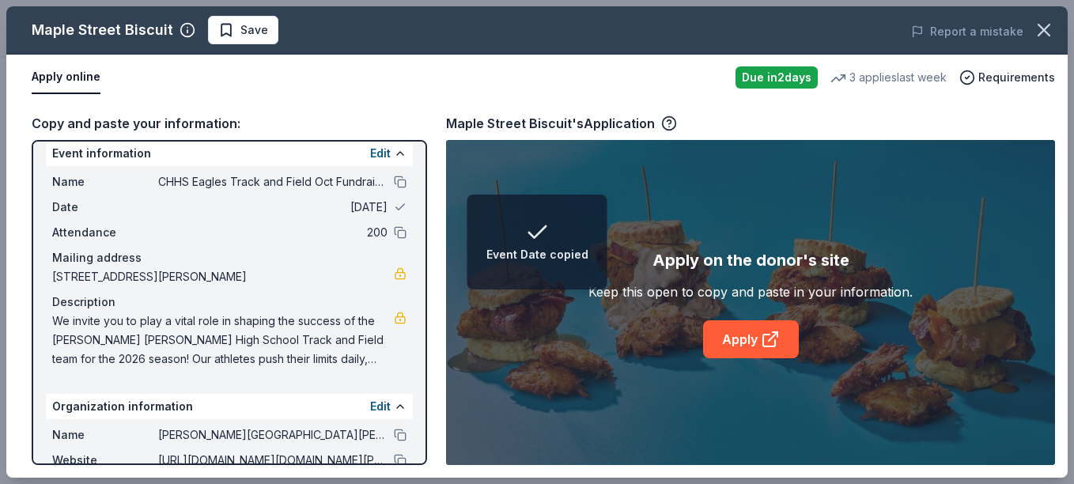
click at [376, 206] on div "Date [DATE]" at bounding box center [229, 207] width 354 height 19
click at [365, 210] on span "[DATE]" at bounding box center [272, 207] width 229 height 19
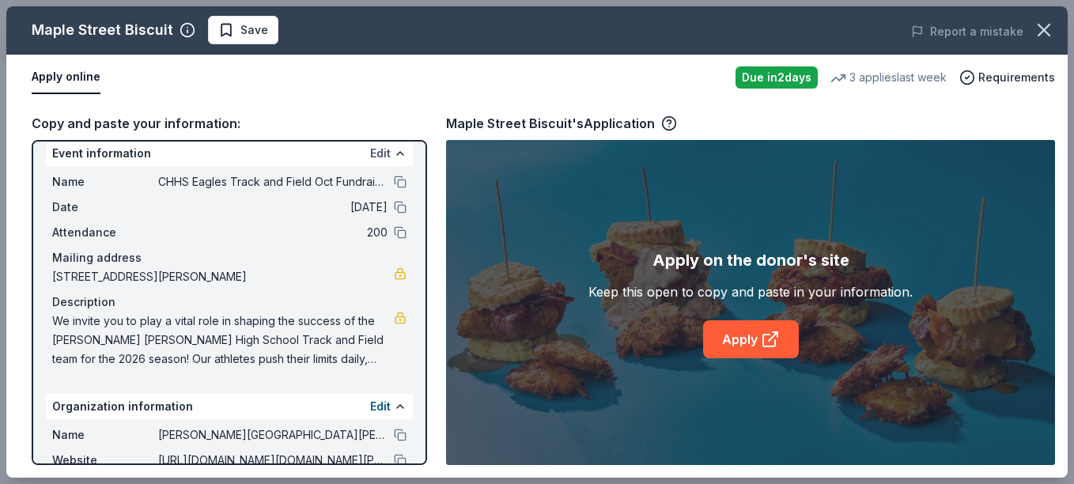
click at [370, 151] on button "Edit" at bounding box center [380, 153] width 21 height 19
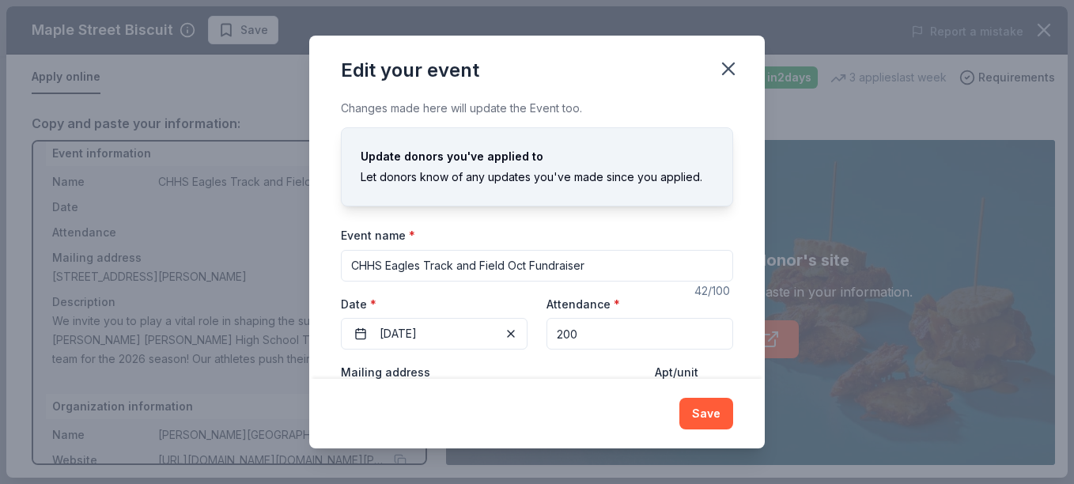
drag, startPoint x: 467, startPoint y: 333, endPoint x: 653, endPoint y: 420, distance: 205.9
click at [653, 420] on div "Edit your event Changes made here will update the Event too. Update donors you'…" at bounding box center [536, 242] width 455 height 413
click at [697, 425] on button "Save" at bounding box center [706, 414] width 54 height 32
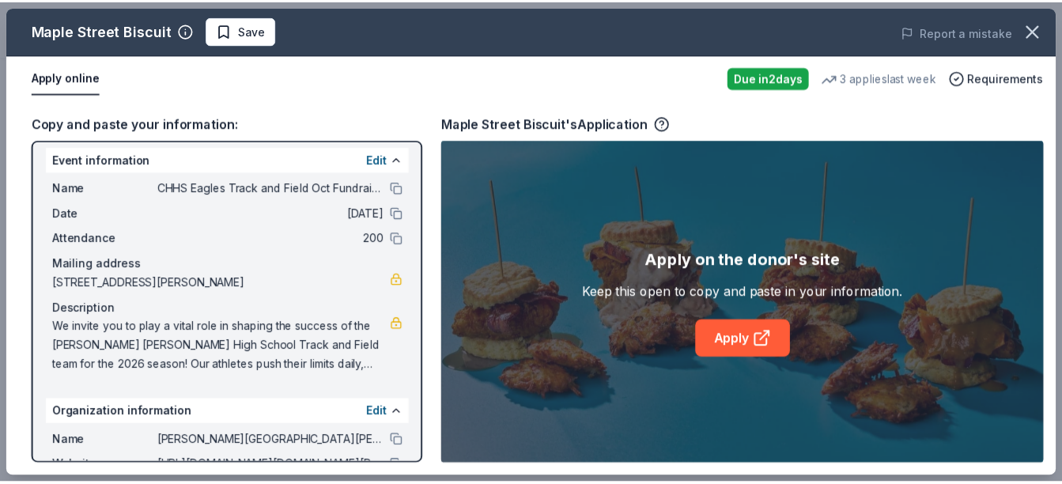
scroll to position [0, 0]
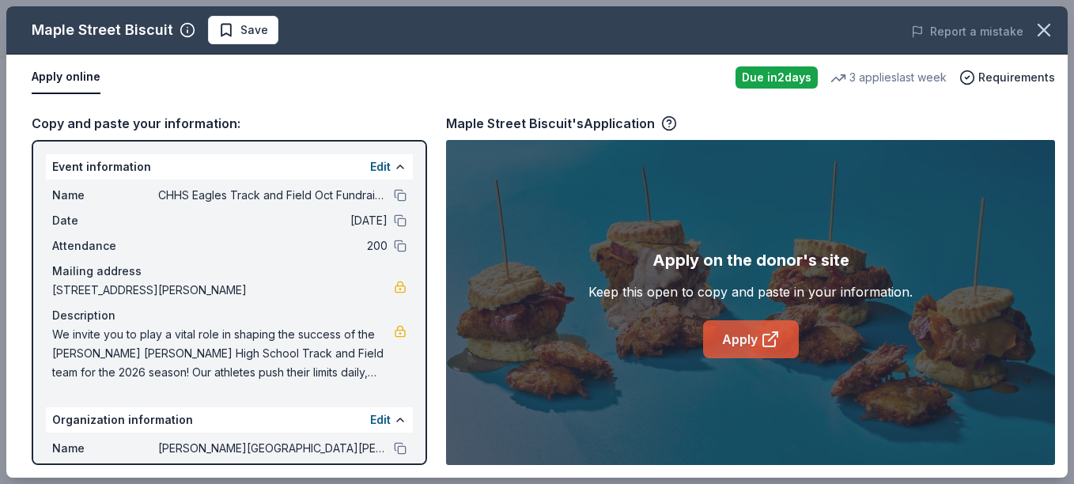
click at [766, 335] on icon at bounding box center [769, 341] width 12 height 12
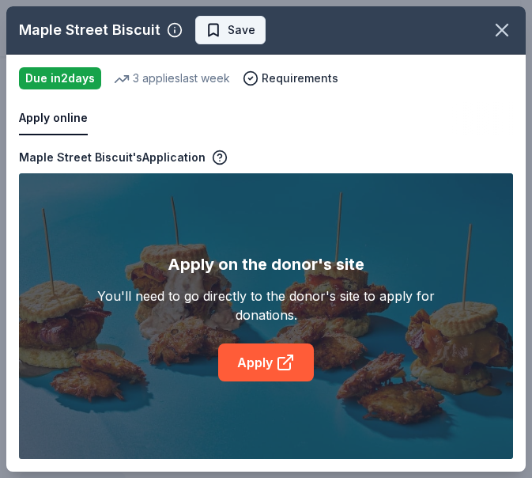
click at [241, 36] on span "Save" at bounding box center [242, 30] width 28 height 19
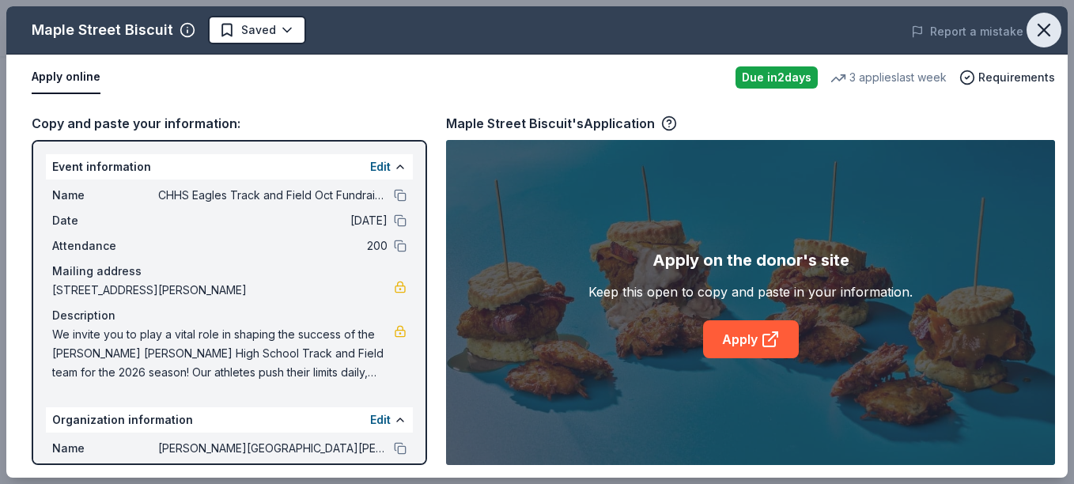
click at [1049, 33] on icon "button" at bounding box center [1044, 30] width 22 height 22
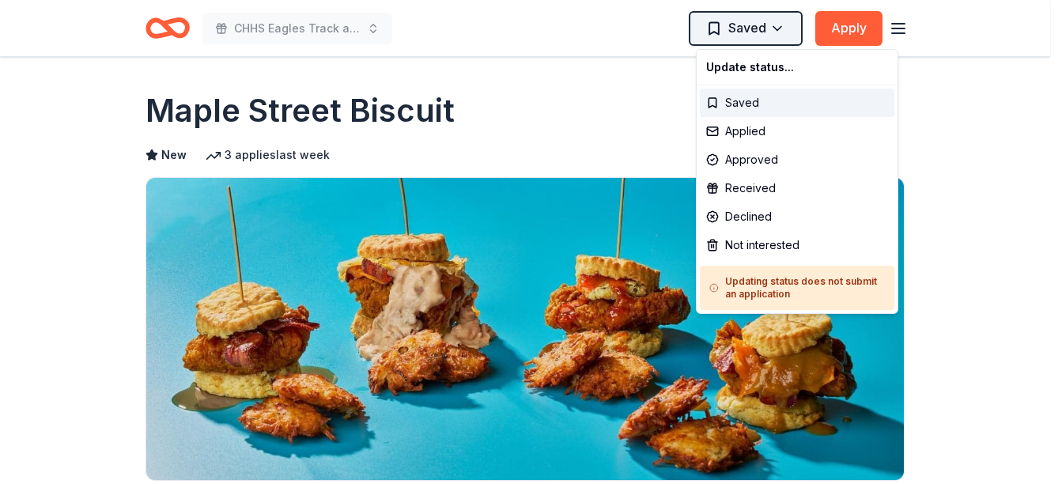
click at [786, 34] on html "CHHS Eagles Track and Field Oct Fundraiser Saved Apply Due [DATE] [GEOGRAPHIC_D…" at bounding box center [531, 242] width 1062 height 484
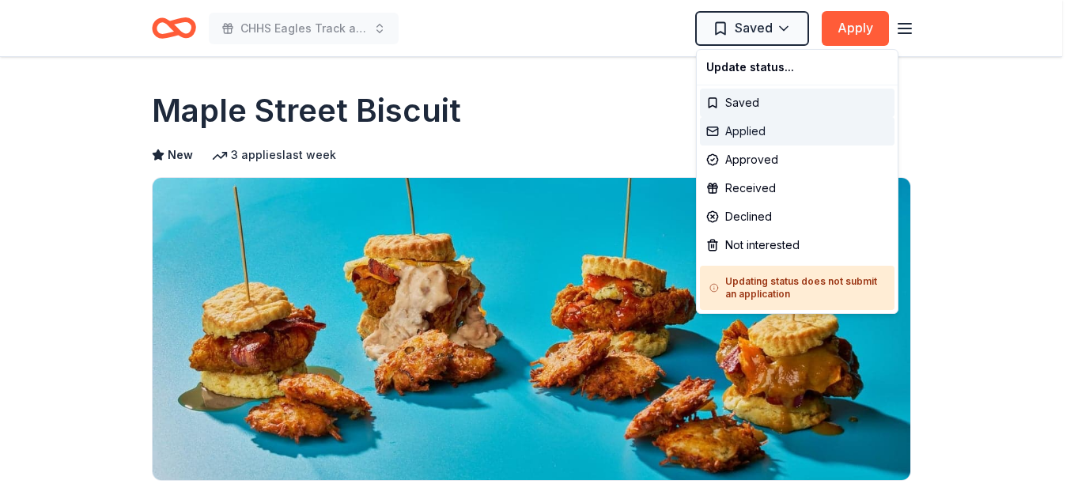
click at [744, 131] on div "Applied" at bounding box center [797, 131] width 195 height 28
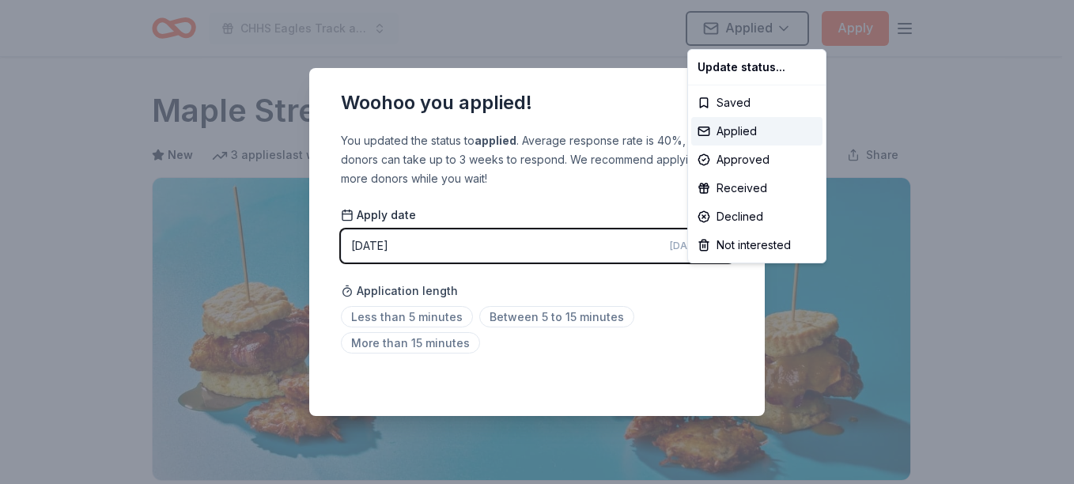
click at [432, 320] on html "CHHS Eagles Track and Field Oct Fundraiser Applied Apply Due [DATE] Share [GEOG…" at bounding box center [537, 242] width 1074 height 484
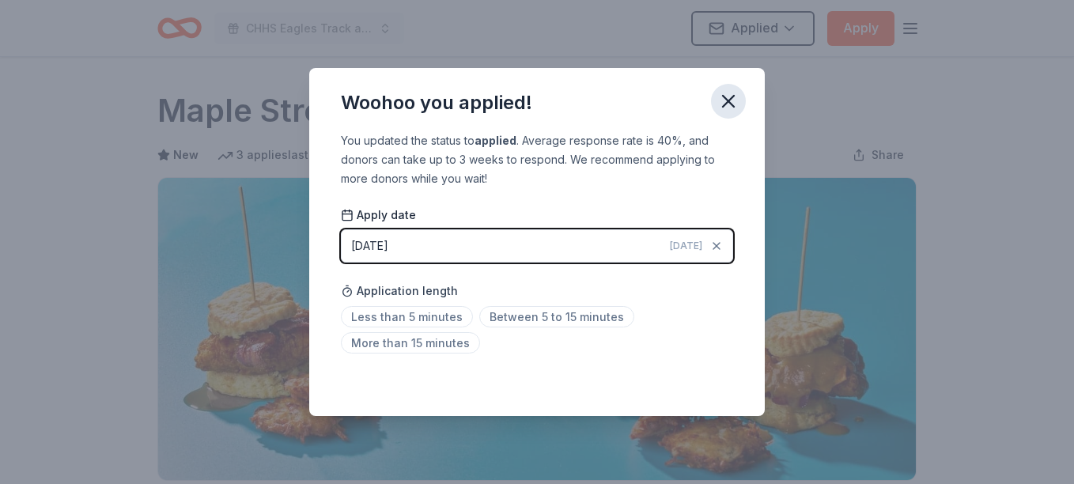
click at [728, 97] on icon "button" at bounding box center [728, 101] width 22 height 22
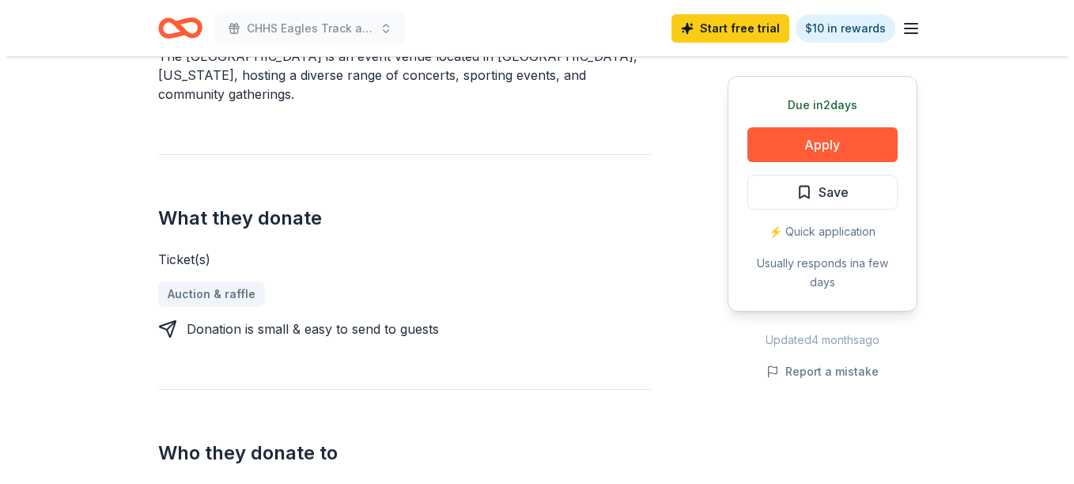
scroll to position [519, 0]
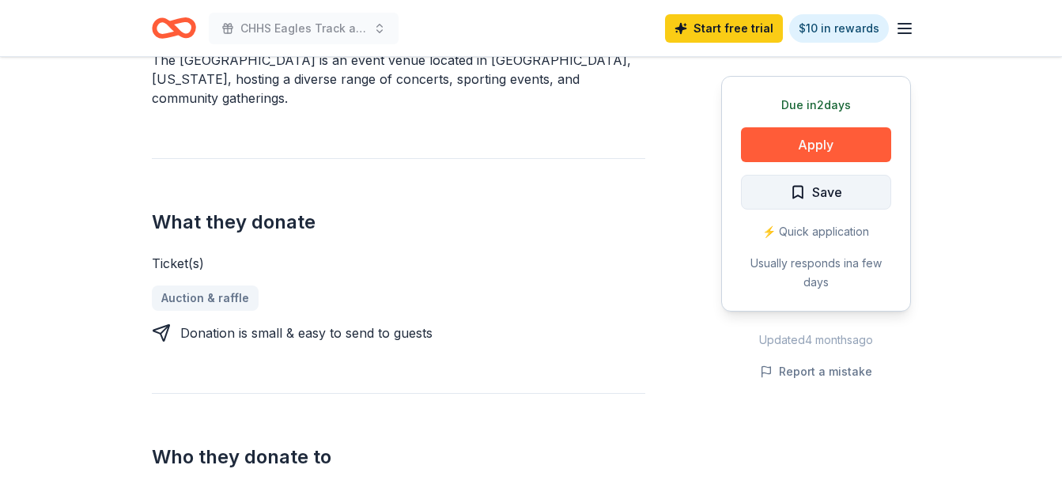
click at [834, 189] on span "Save" at bounding box center [827, 192] width 30 height 21
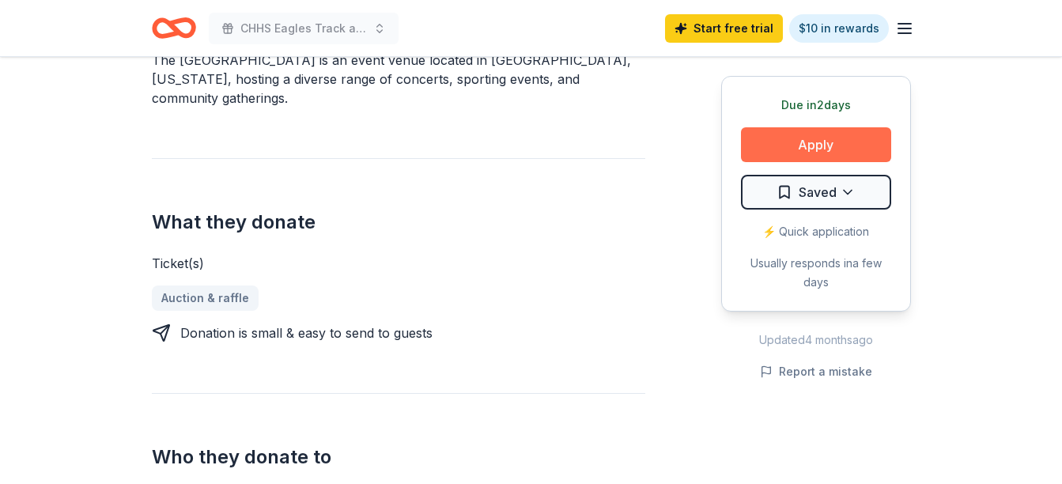
click at [841, 132] on button "Apply" at bounding box center [816, 144] width 150 height 35
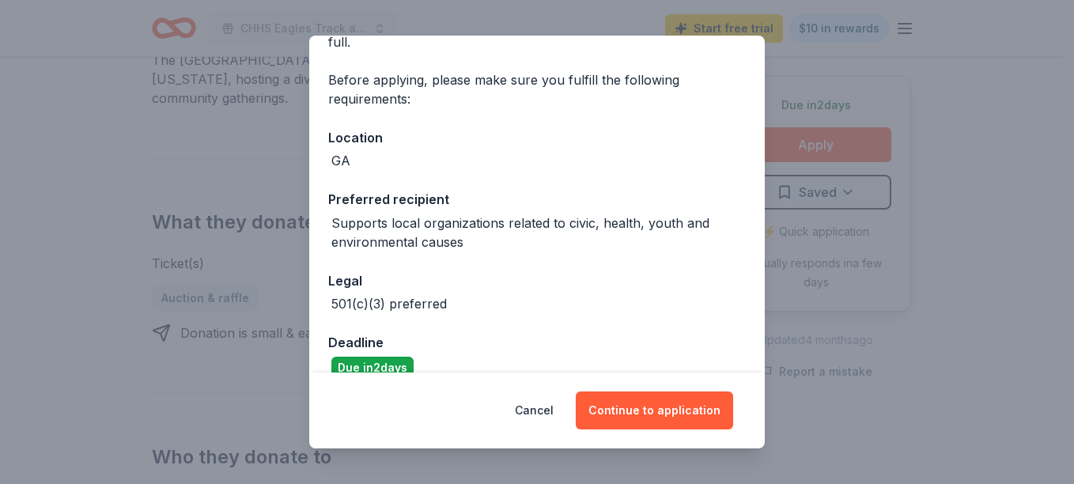
scroll to position [124, 0]
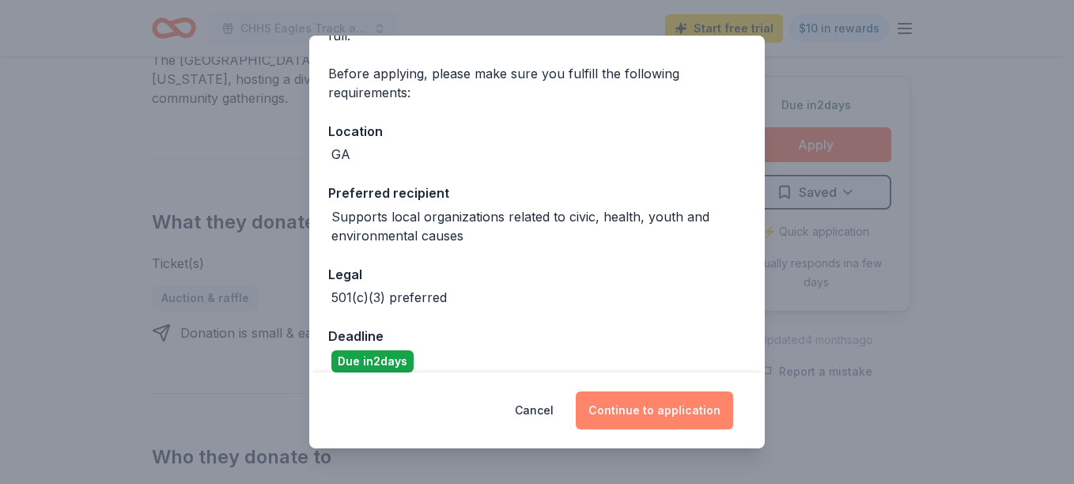
click at [678, 414] on button "Continue to application" at bounding box center [654, 410] width 157 height 38
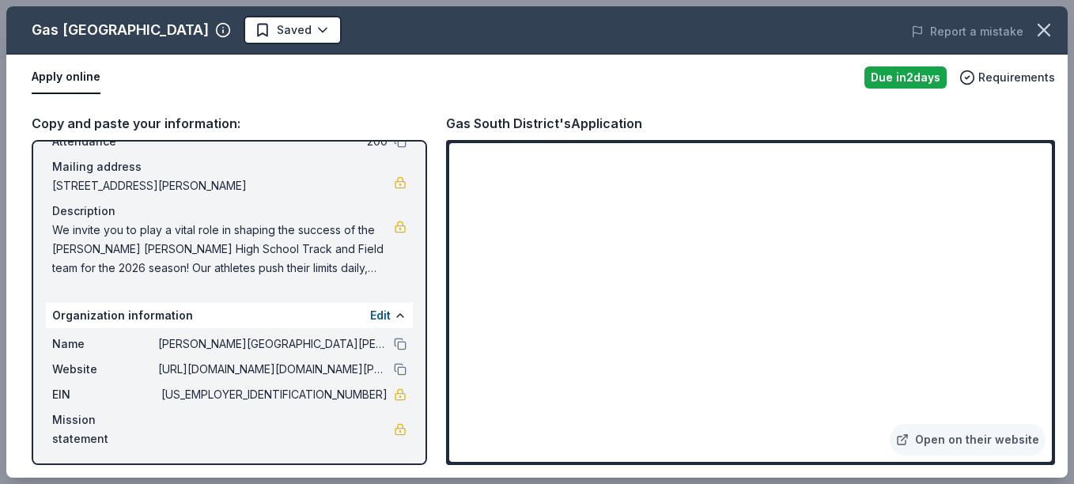
scroll to position [108, 0]
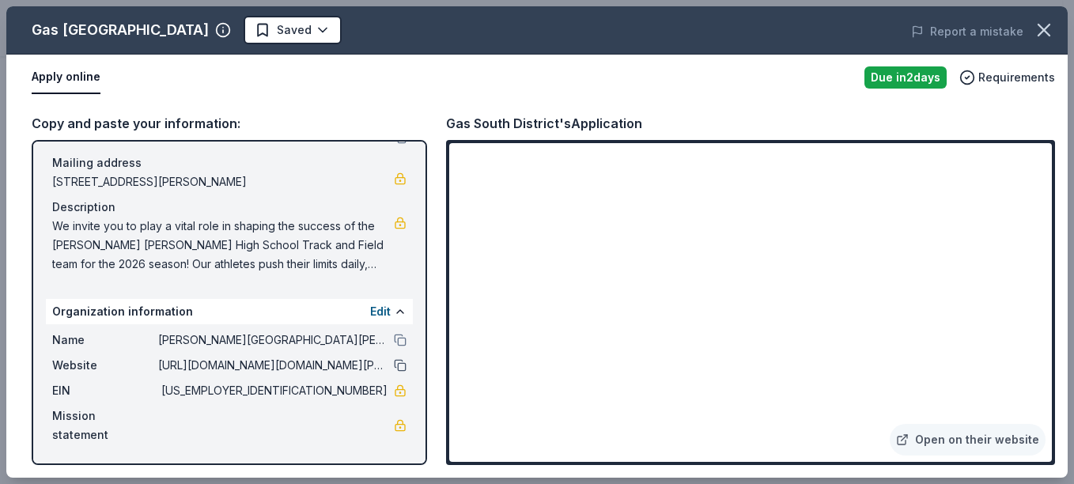
click at [394, 361] on button at bounding box center [400, 365] width 13 height 13
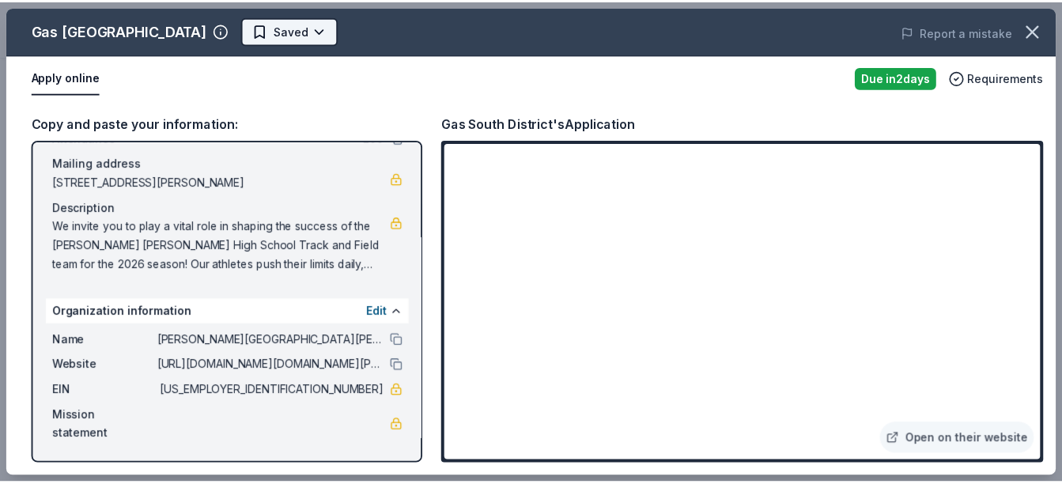
scroll to position [0, 0]
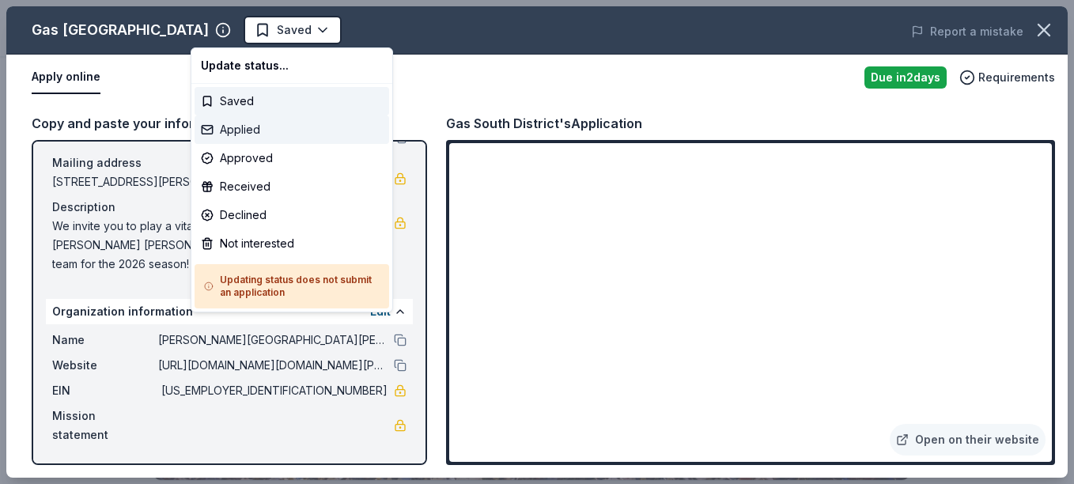
click at [262, 131] on div "Applied" at bounding box center [292, 129] width 195 height 28
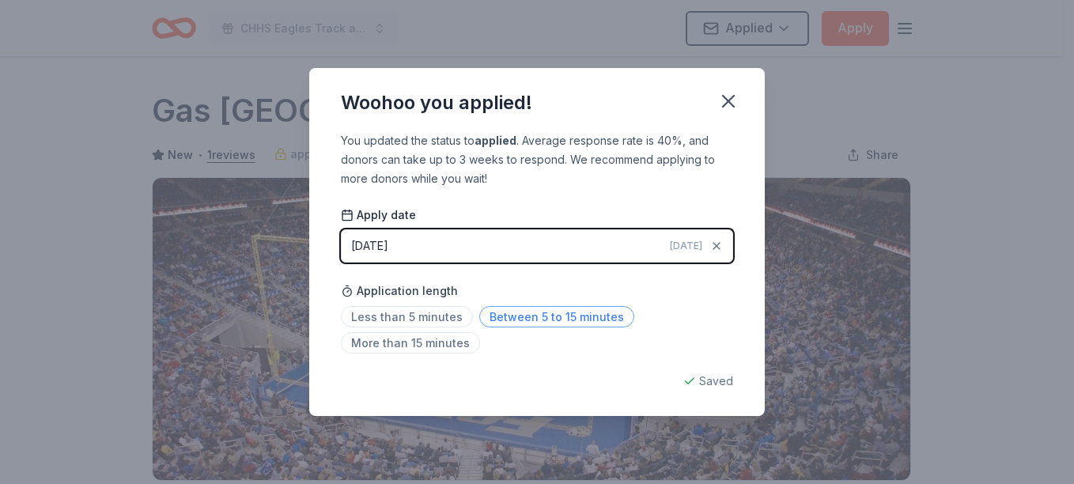
click at [564, 312] on span "Between 5 to 15 minutes" at bounding box center [556, 316] width 155 height 21
click at [731, 92] on icon "button" at bounding box center [728, 101] width 22 height 22
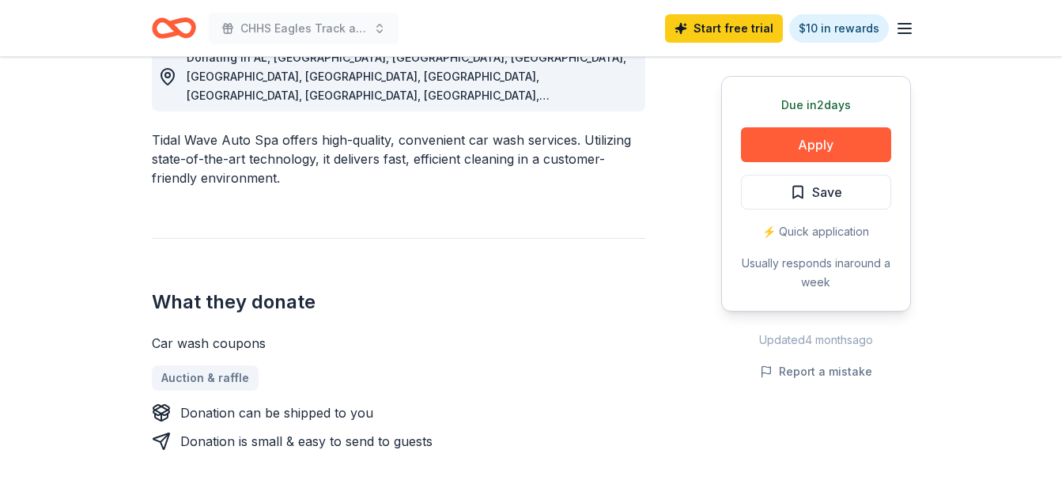
scroll to position [472, 0]
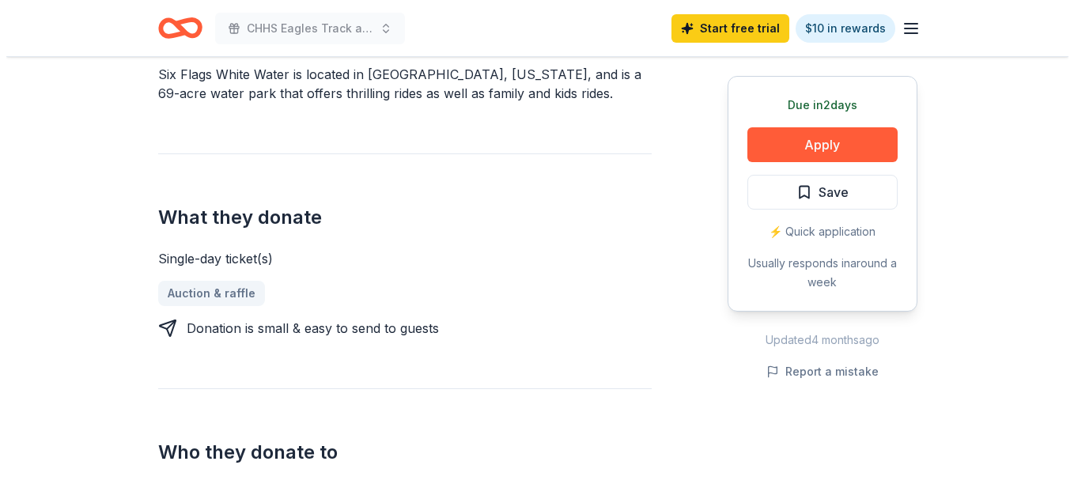
scroll to position [512, 0]
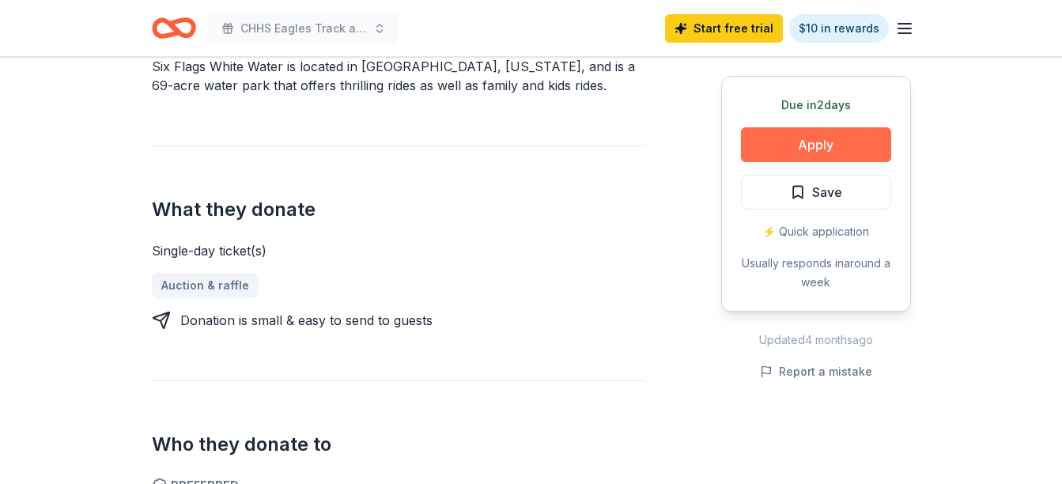
click at [863, 142] on button "Apply" at bounding box center [816, 144] width 150 height 35
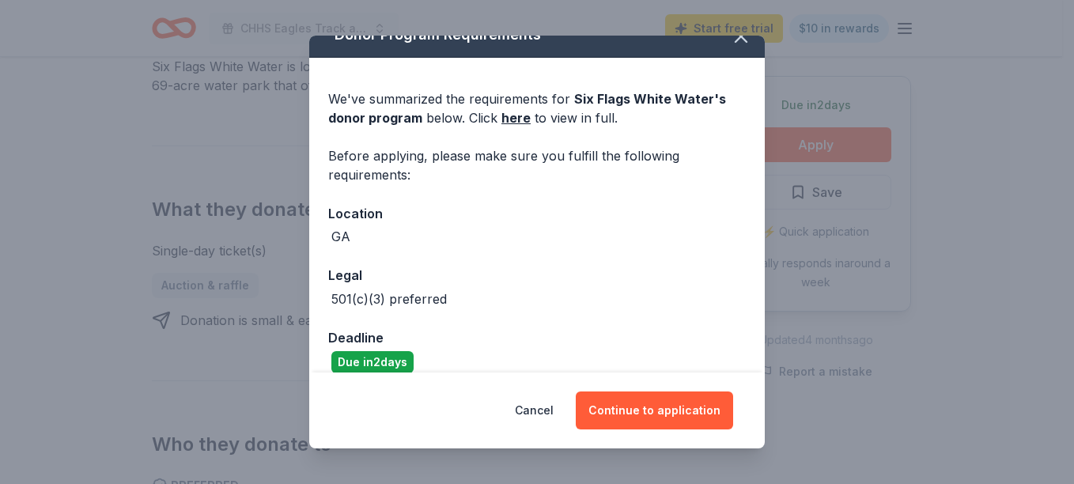
scroll to position [43, 0]
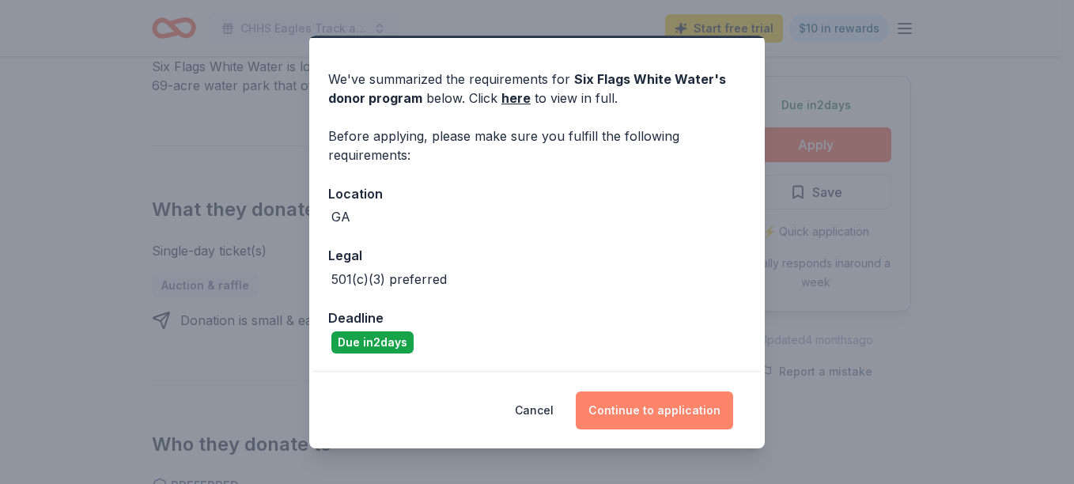
click at [672, 403] on button "Continue to application" at bounding box center [654, 410] width 157 height 38
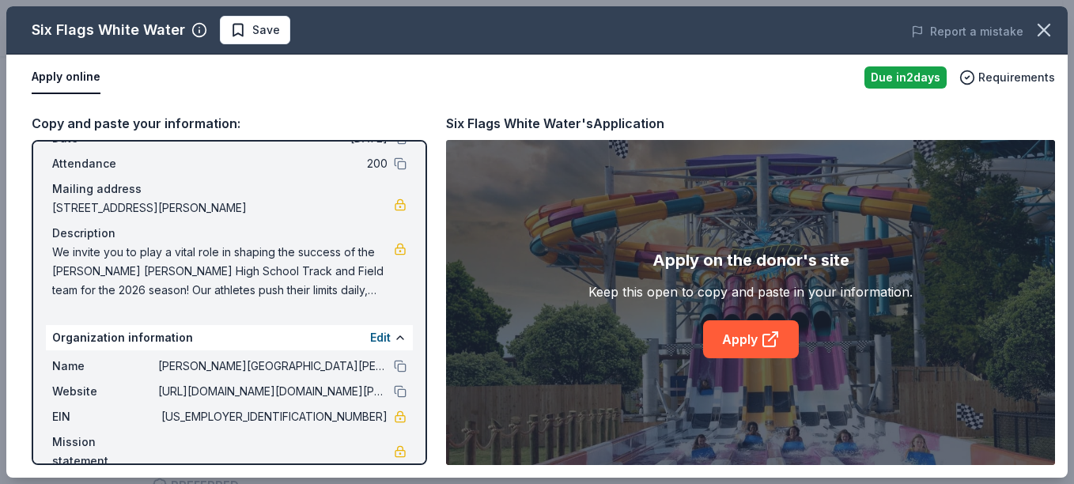
scroll to position [108, 0]
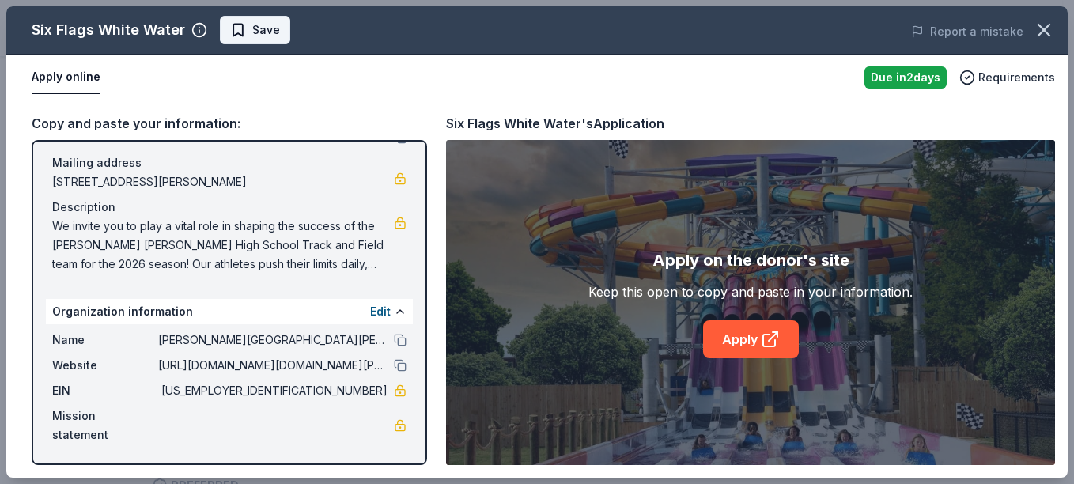
click at [281, 37] on button "Save" at bounding box center [255, 30] width 70 height 28
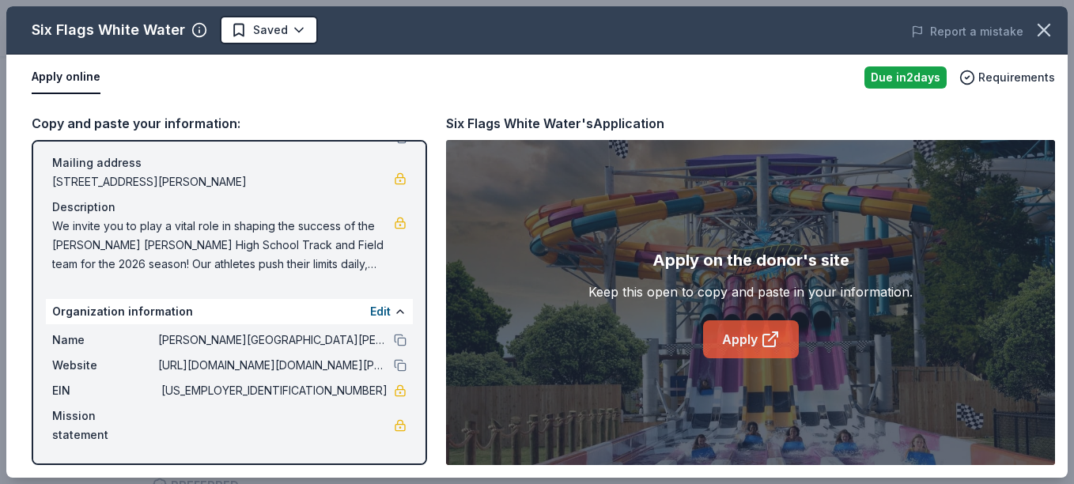
click at [783, 338] on link "Apply" at bounding box center [751, 339] width 96 height 38
click at [758, 341] on link "Apply" at bounding box center [751, 339] width 96 height 38
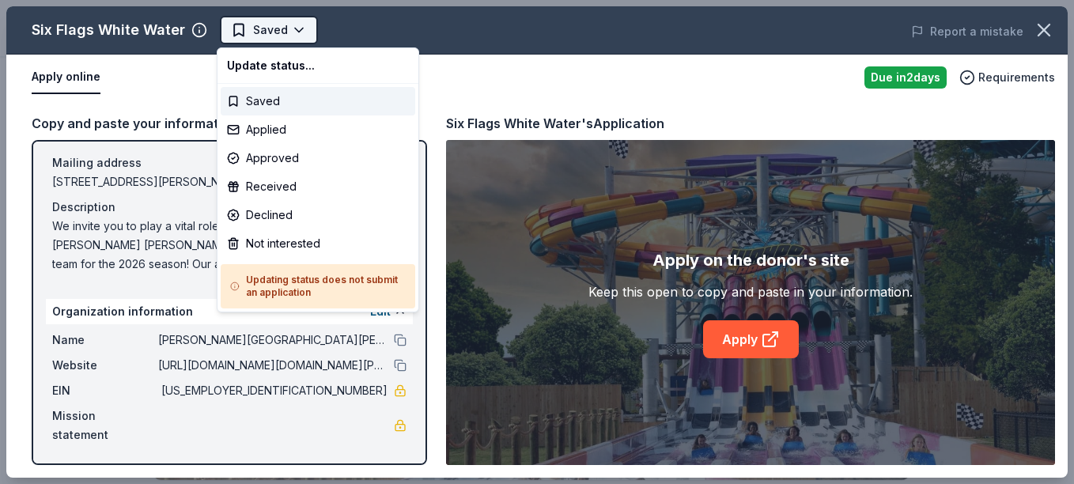
click at [293, 36] on body "CHHS Eagles Track and Field Oct Fundraiser Saved Apply Due in 2 days Share Six …" at bounding box center [531, 242] width 1062 height 484
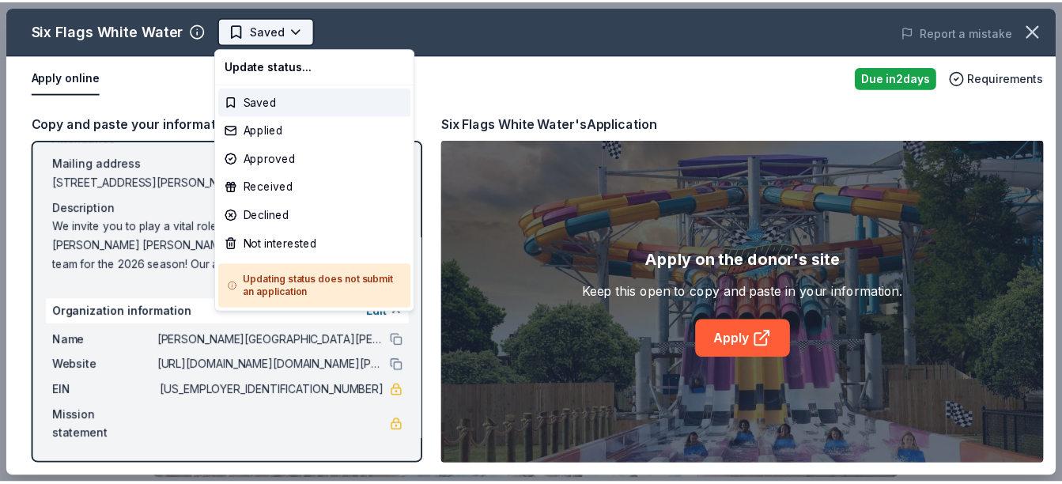
scroll to position [0, 0]
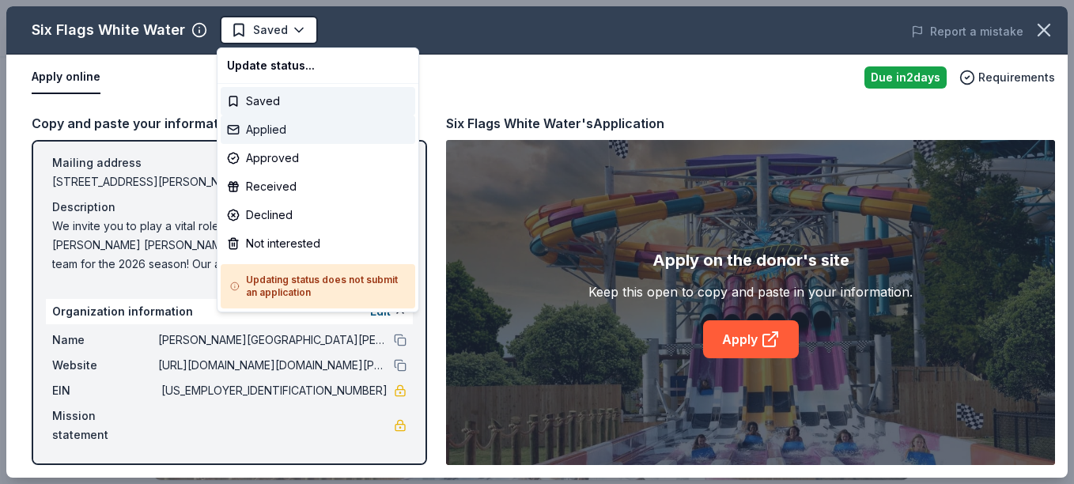
click at [274, 132] on div "Applied" at bounding box center [318, 129] width 195 height 28
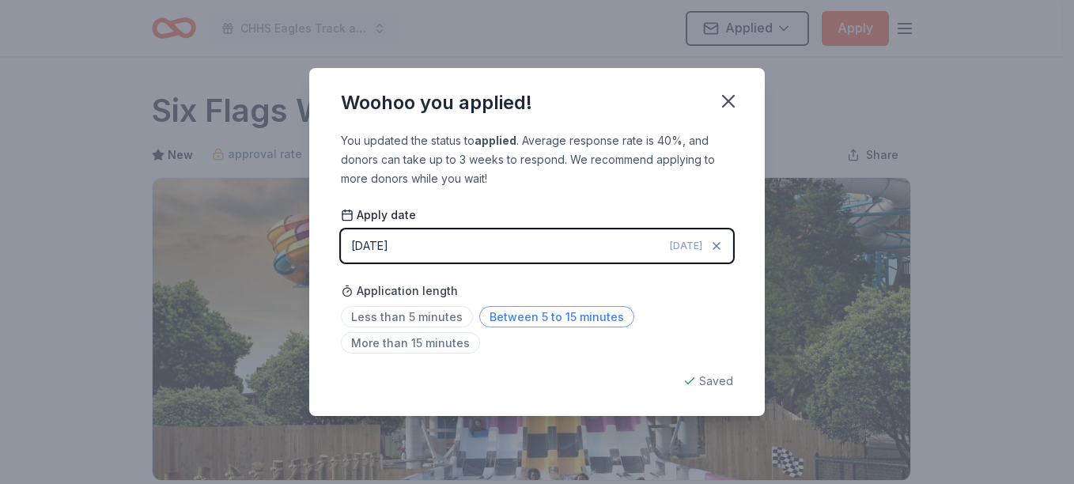
click at [535, 309] on span "Between 5 to 15 minutes" at bounding box center [556, 316] width 155 height 21
click at [727, 97] on icon "button" at bounding box center [728, 101] width 22 height 22
